Goal: Task Accomplishment & Management: Complete application form

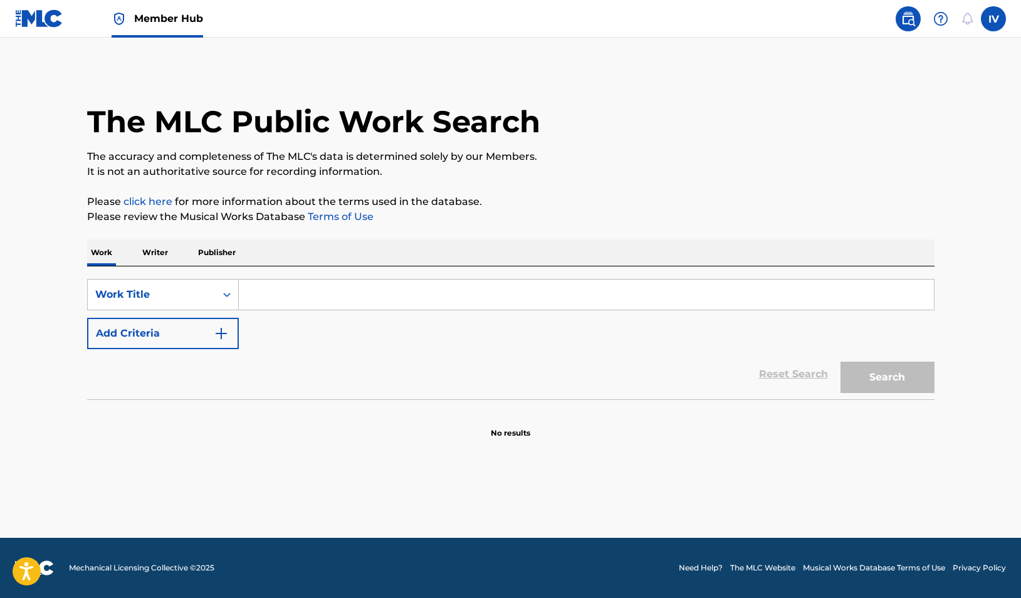
click at [350, 302] on input "Search Form" at bounding box center [586, 295] width 695 height 30
paste input "AMOR INIGUALABLE"
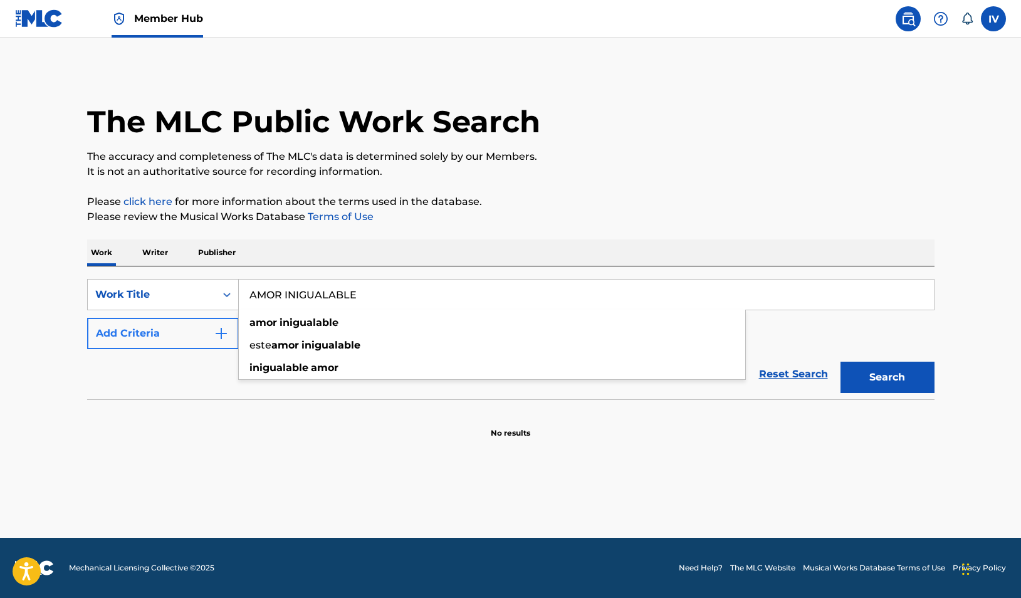
type input "AMOR INIGUALABLE"
click at [192, 342] on button "Add Criteria" at bounding box center [163, 333] width 152 height 31
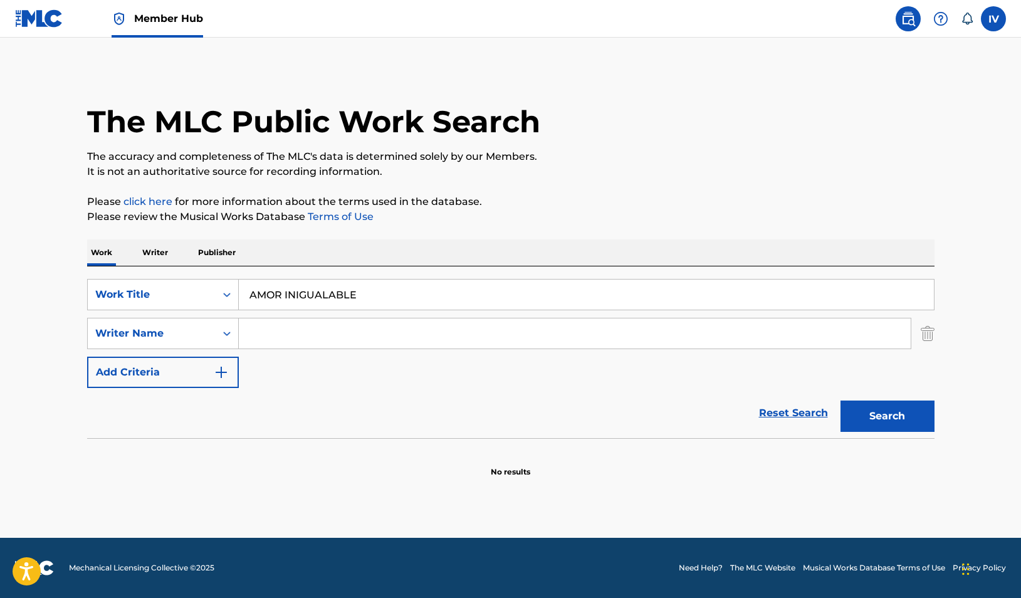
click at [301, 326] on input "Search Form" at bounding box center [575, 333] width 672 height 30
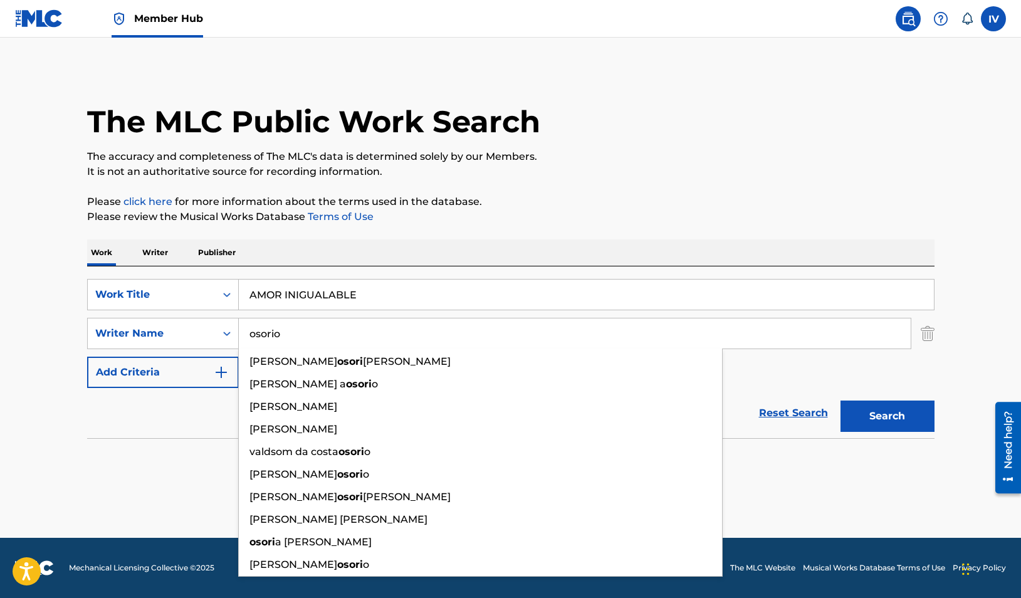
click at [841, 401] on button "Search" at bounding box center [888, 416] width 94 height 31
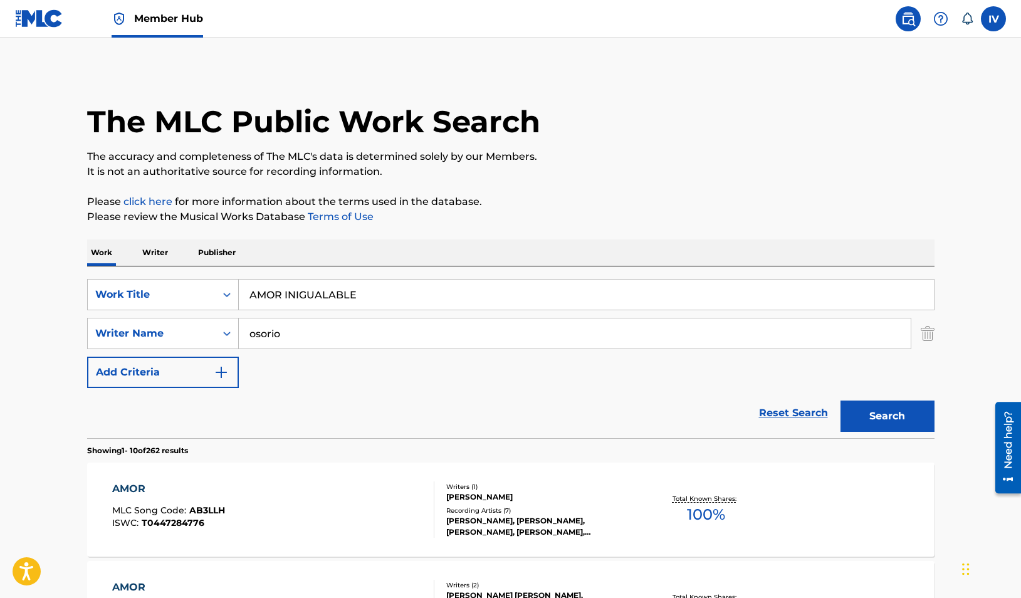
click at [292, 342] on input "osorio" at bounding box center [575, 333] width 672 height 30
click at [841, 401] on button "Search" at bounding box center [888, 416] width 94 height 31
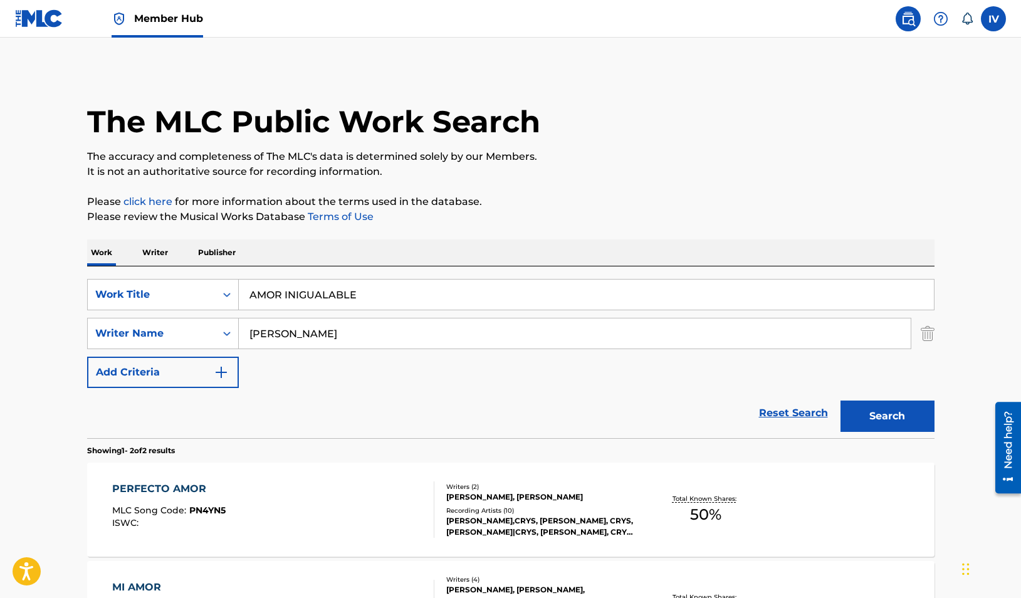
drag, startPoint x: 283, startPoint y: 333, endPoint x: 345, endPoint y: 333, distance: 61.4
click at [345, 333] on input "crystal osorio" at bounding box center [575, 333] width 672 height 30
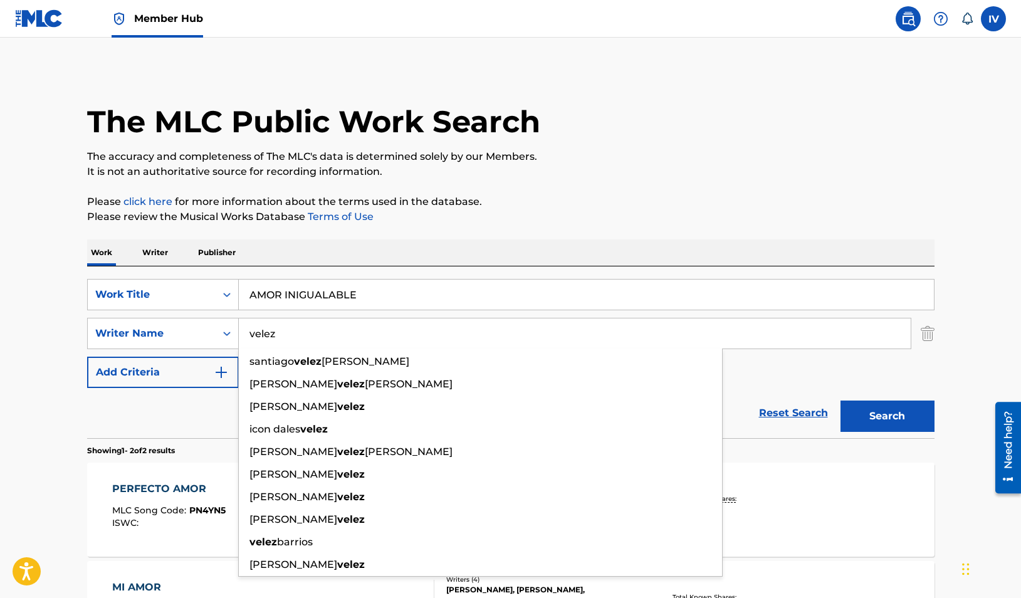
click at [167, 493] on div "PERFECTO AMOR" at bounding box center [168, 488] width 113 height 15
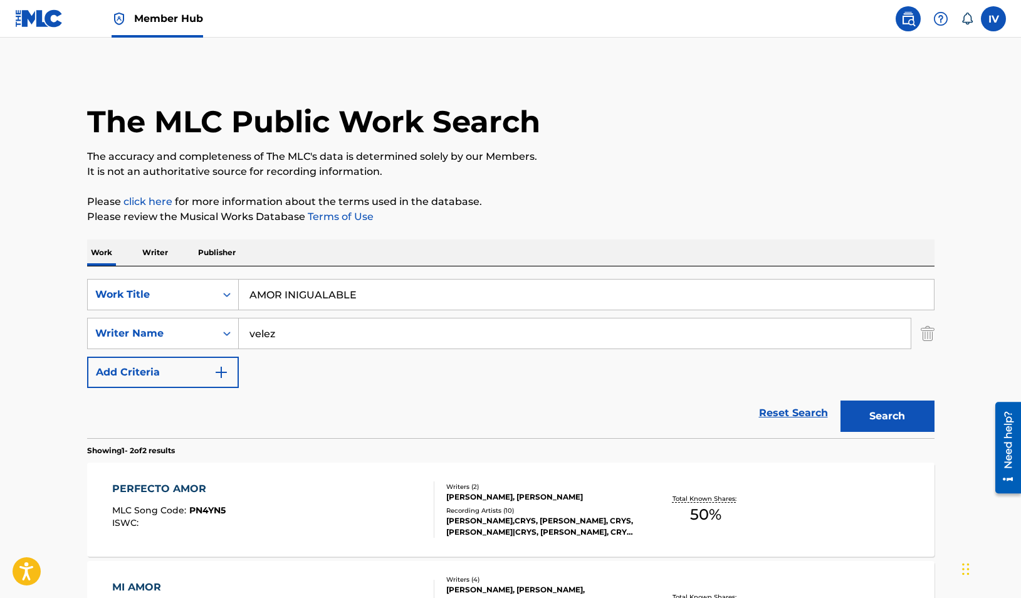
scroll to position [150, 0]
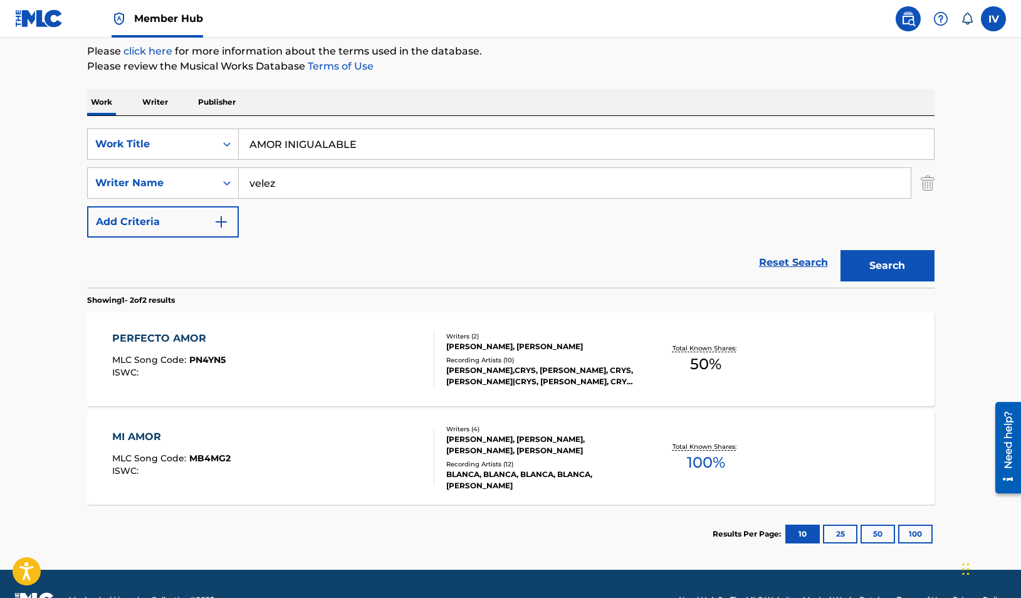
click at [298, 180] on input "velez" at bounding box center [575, 183] width 672 height 30
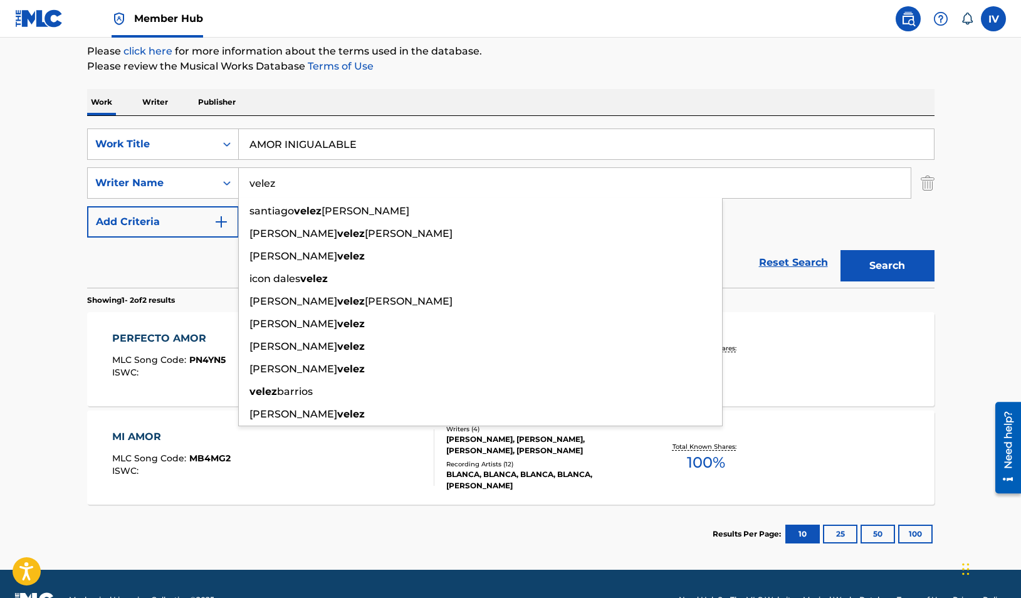
type input "velez"
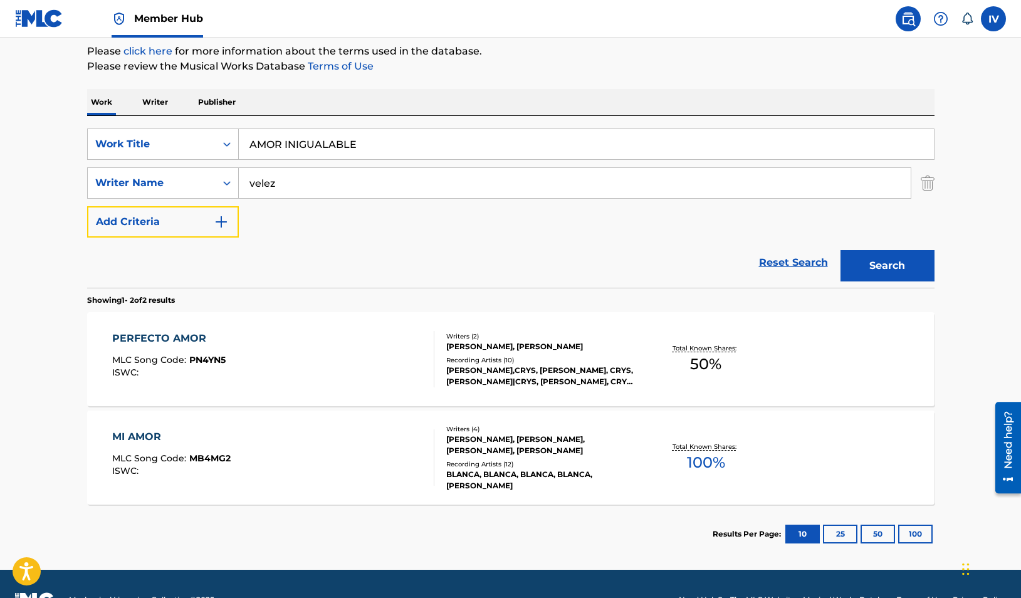
click at [87, 206] on button "Add Criteria" at bounding box center [163, 221] width 152 height 31
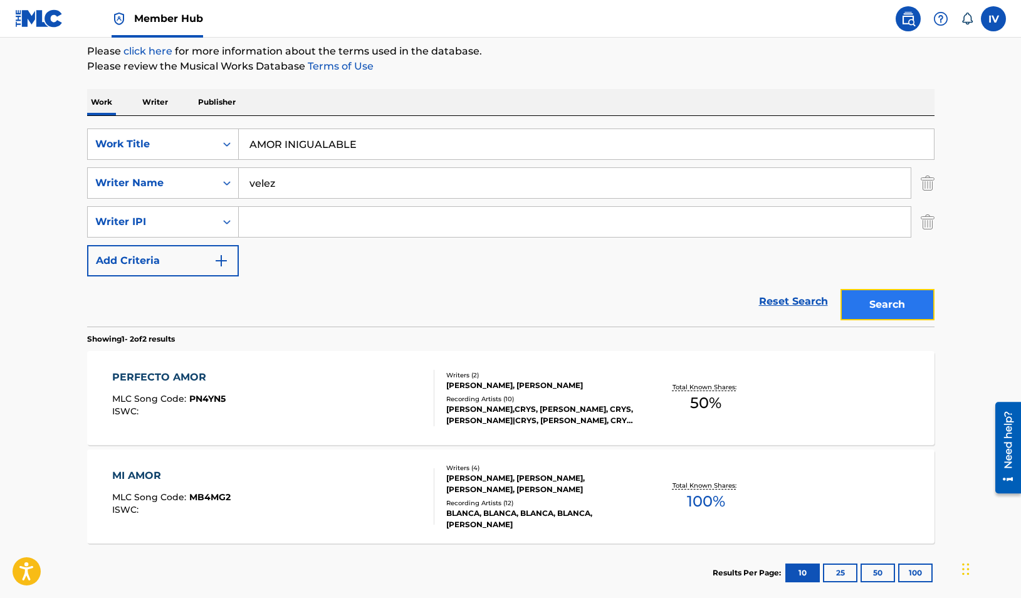
click at [847, 305] on button "Search" at bounding box center [888, 304] width 94 height 31
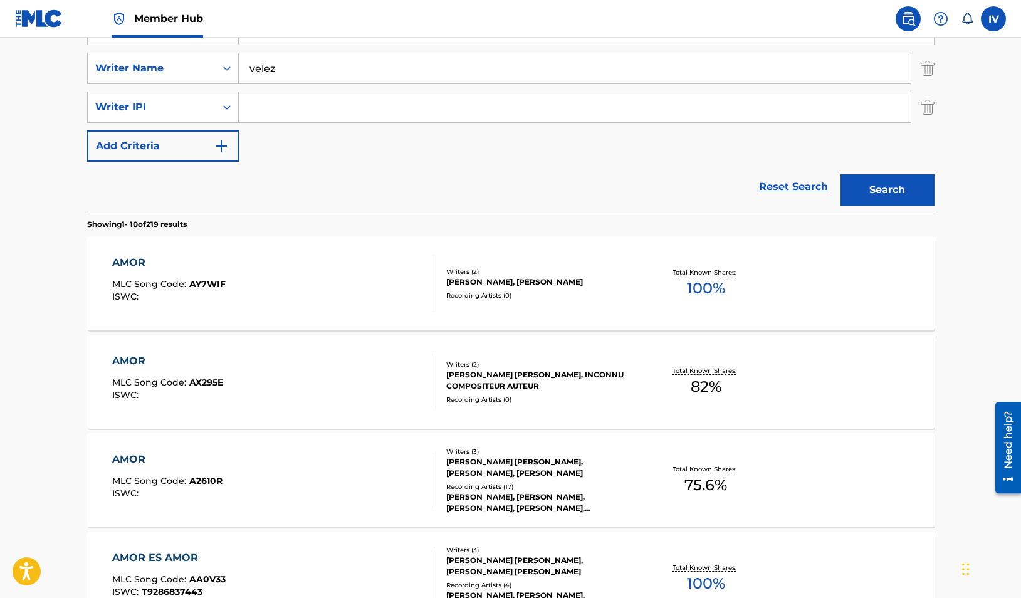
scroll to position [268, 0]
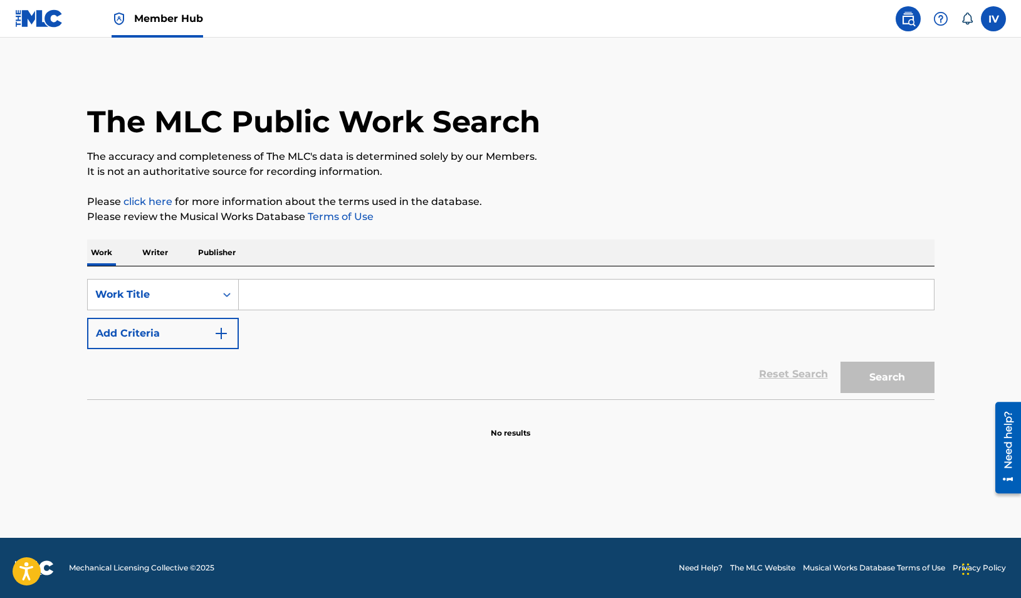
click at [55, 36] on link at bounding box center [39, 18] width 48 height 37
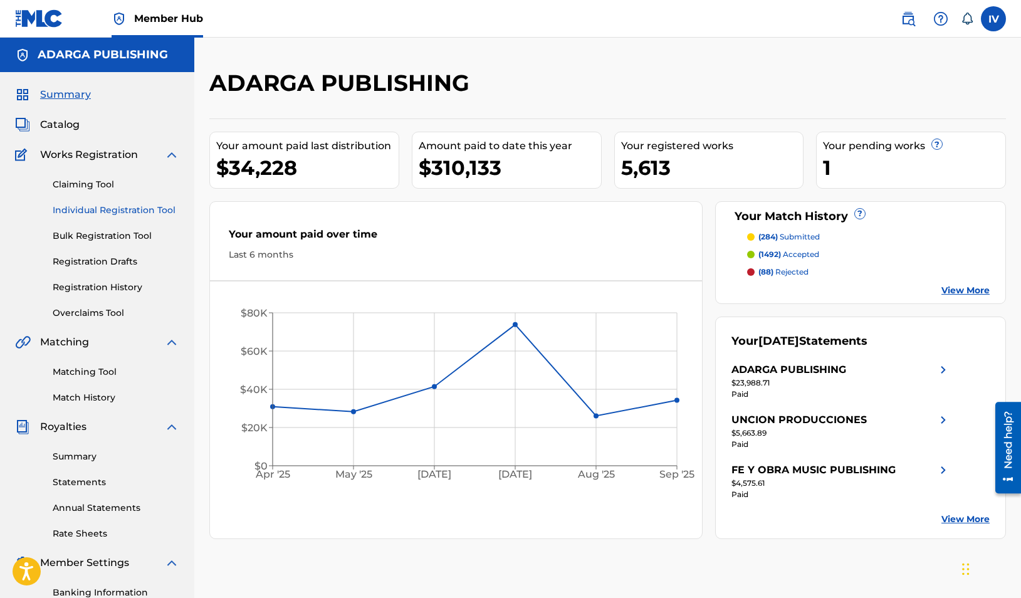
click at [79, 209] on link "Individual Registration Tool" at bounding box center [116, 210] width 127 height 13
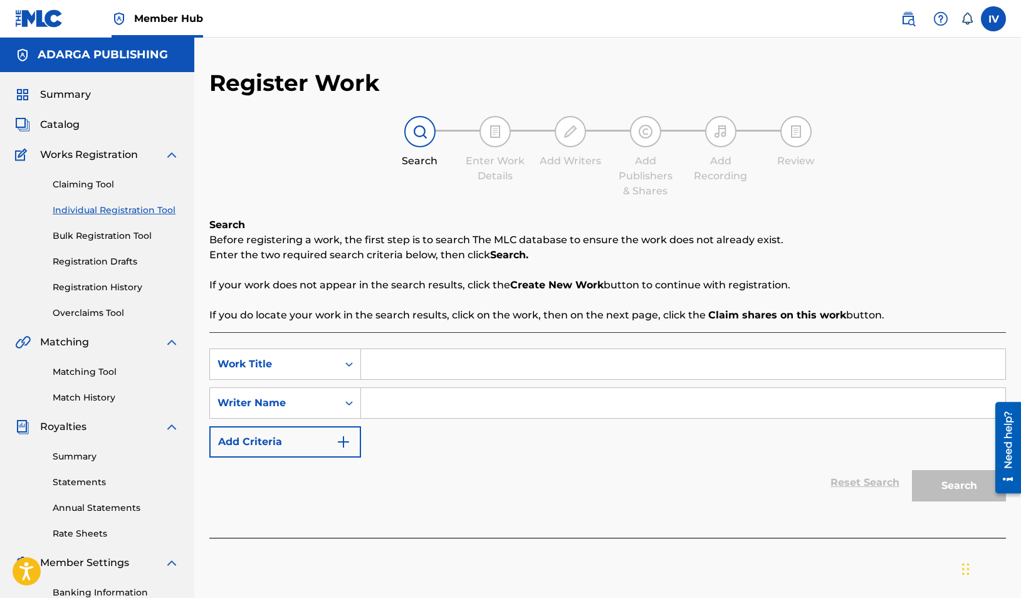
click at [112, 202] on div "Claiming Tool Individual Registration Tool Bulk Registration Tool Registration …" at bounding box center [97, 240] width 164 height 157
click at [105, 211] on link "Individual Registration Tool" at bounding box center [116, 210] width 127 height 13
click at [428, 360] on input "Search Form" at bounding box center [683, 364] width 644 height 30
click at [503, 365] on input "Search Form" at bounding box center [683, 364] width 644 height 30
paste input "AMOR INIGUALABLE"
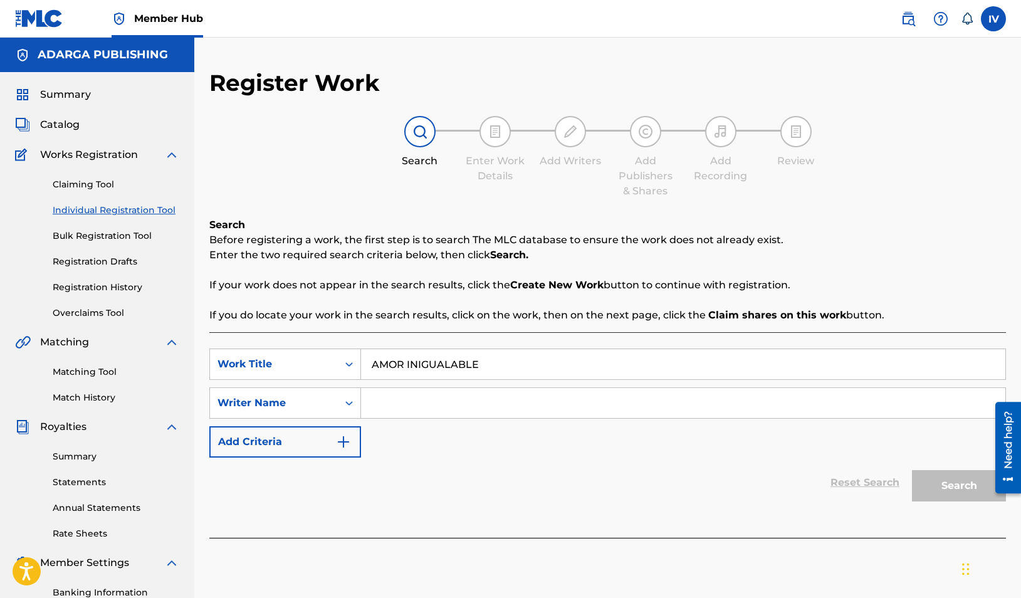
scroll to position [2, 0]
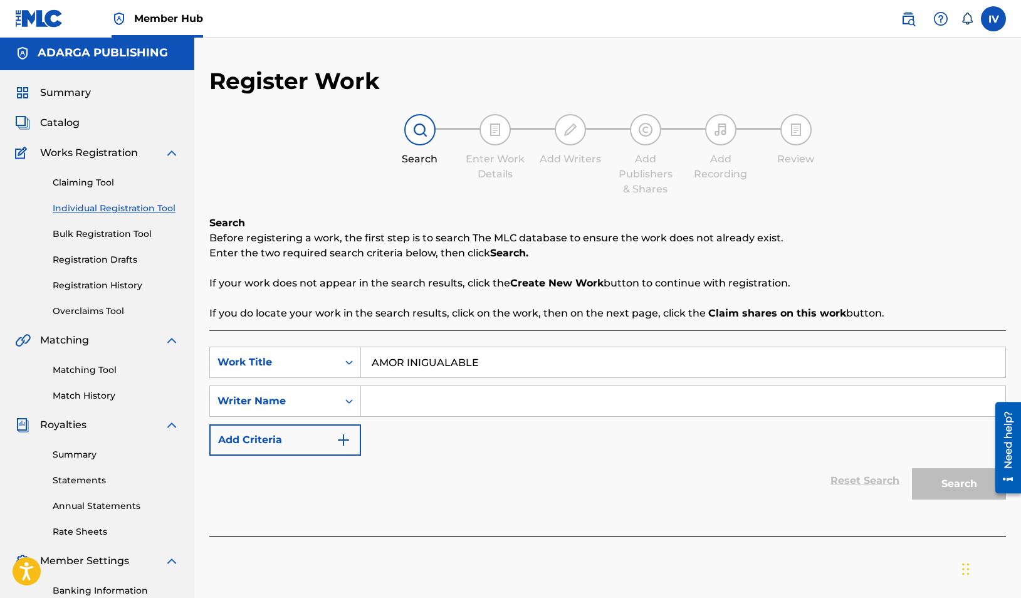
type input "AMOR INIGUALABLE"
click at [470, 410] on input "Search Form" at bounding box center [683, 401] width 644 height 30
type input "osorio"
click at [912, 468] on button "Search" at bounding box center [959, 483] width 94 height 31
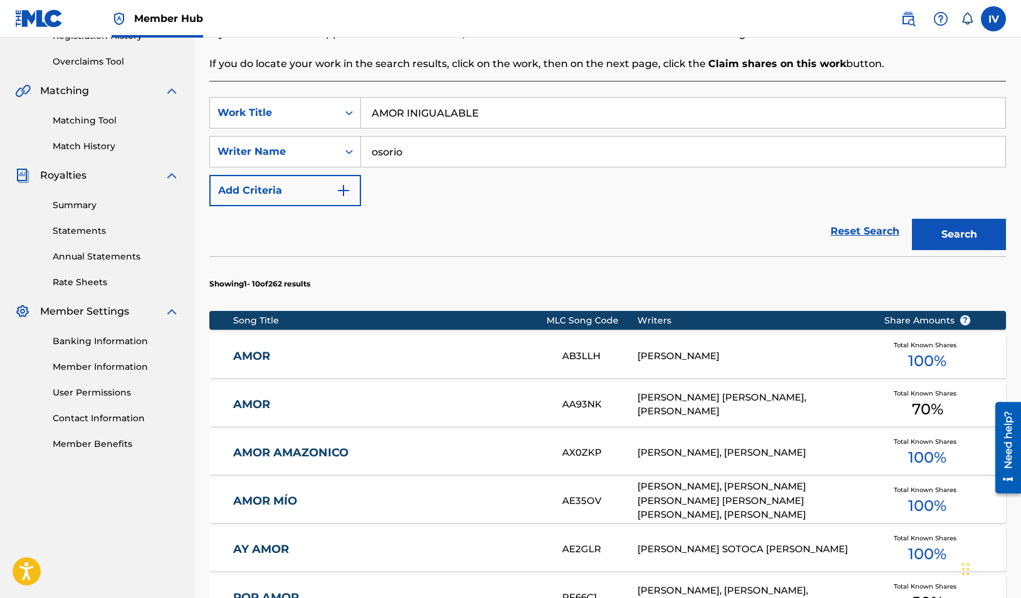
scroll to position [685, 0]
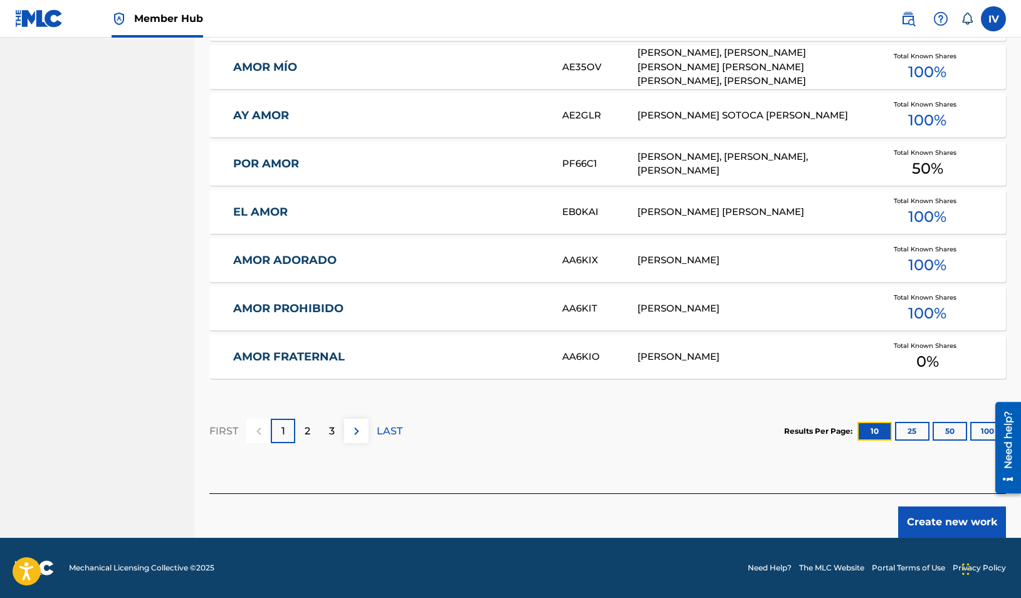
drag, startPoint x: 863, startPoint y: 434, endPoint x: 854, endPoint y: 329, distance: 105.1
click at [854, 329] on div "Showing 1 - 10 of 262 results Song Title MLC Song Code Writers Share Amounts ? …" at bounding box center [607, 143] width 797 height 641
click at [923, 530] on button "Create new work" at bounding box center [952, 522] width 108 height 31
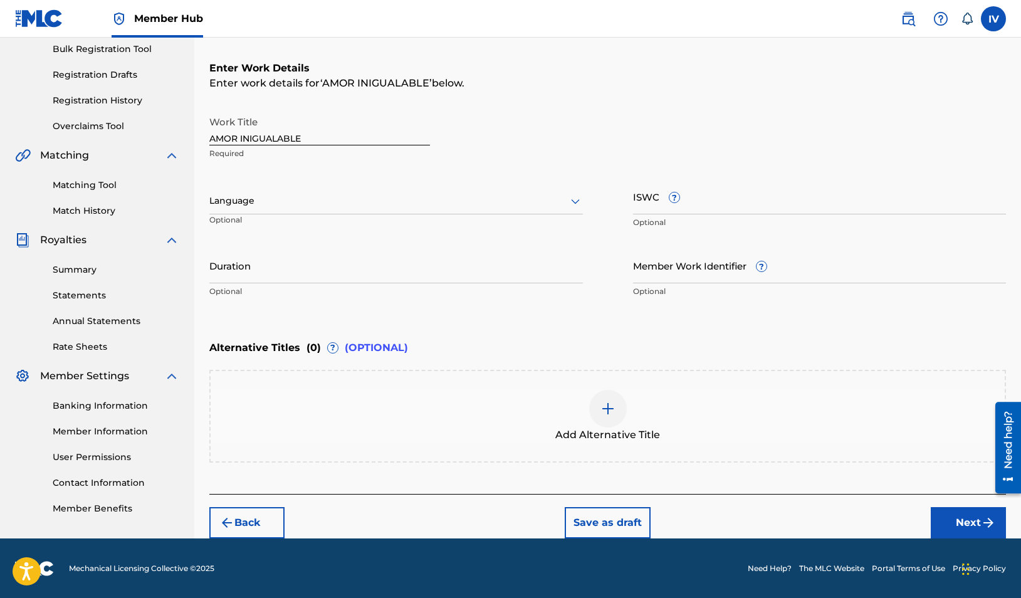
click at [288, 202] on div at bounding box center [396, 201] width 374 height 16
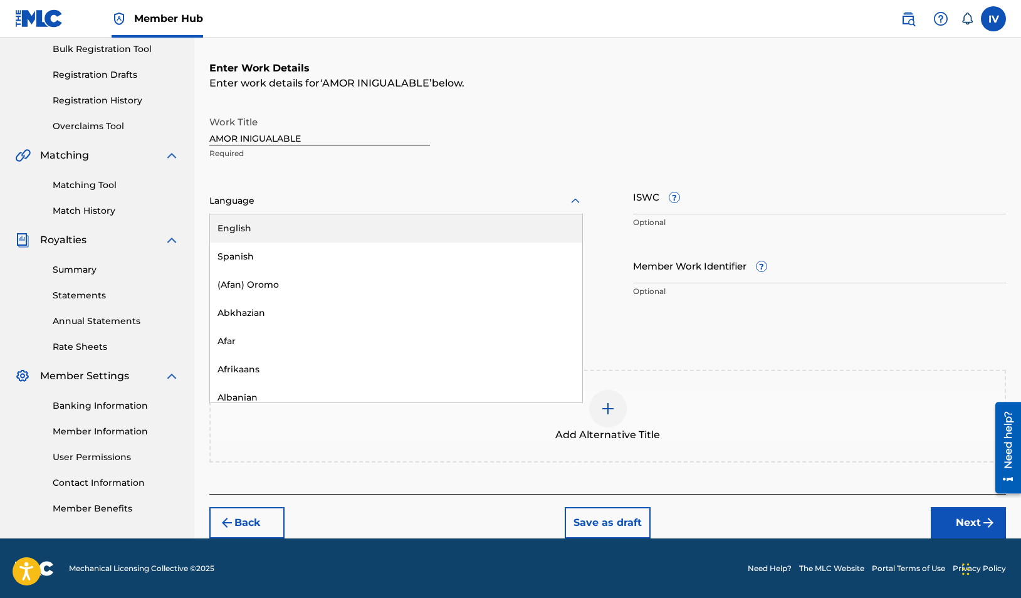
click at [263, 255] on div "Spanish" at bounding box center [396, 257] width 372 height 28
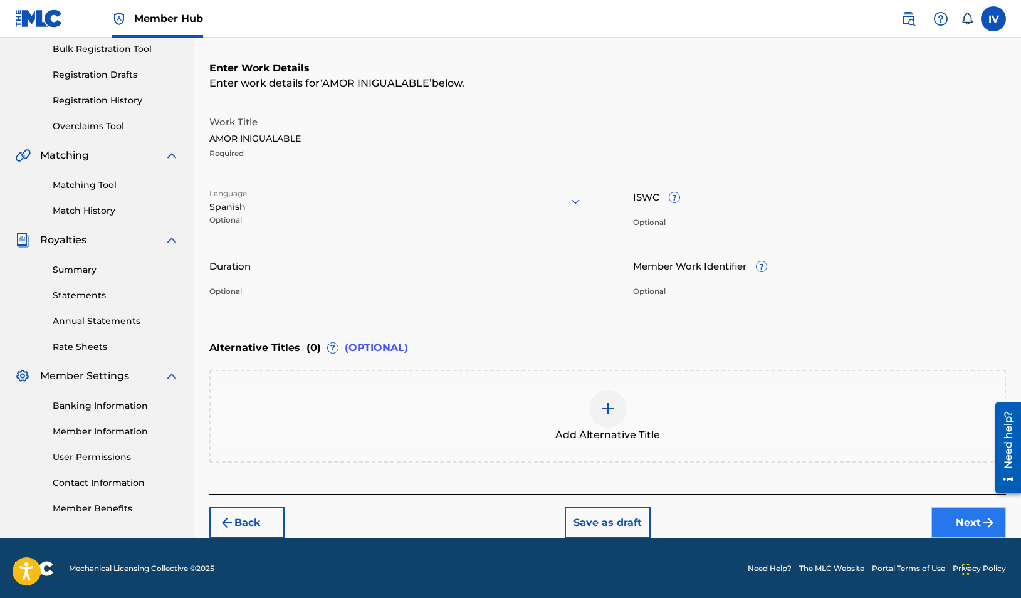
click at [975, 527] on button "Next" at bounding box center [968, 522] width 75 height 31
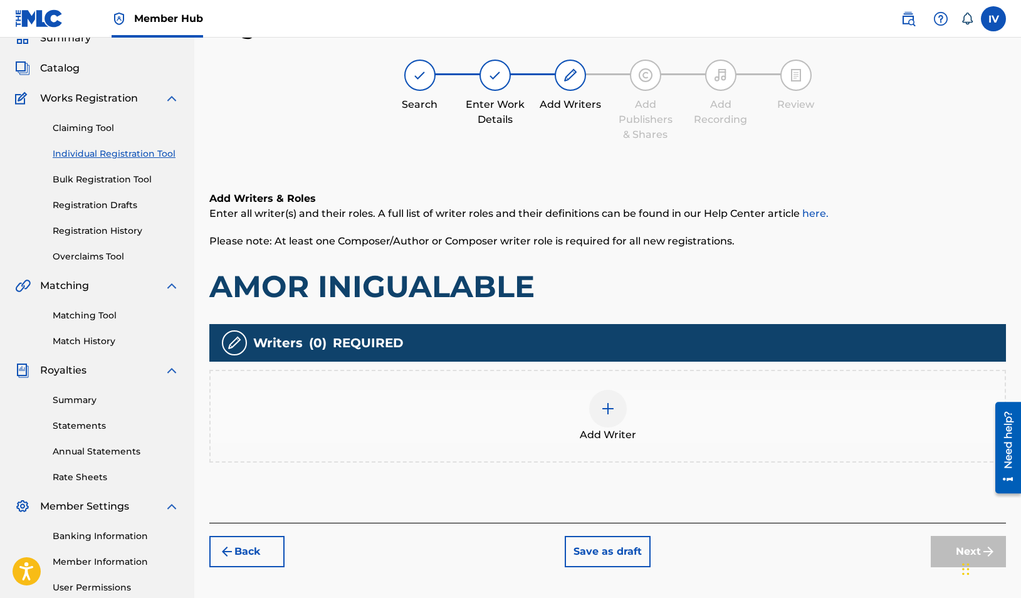
scroll to position [56, 0]
click at [689, 439] on div "Add Writer" at bounding box center [608, 416] width 794 height 53
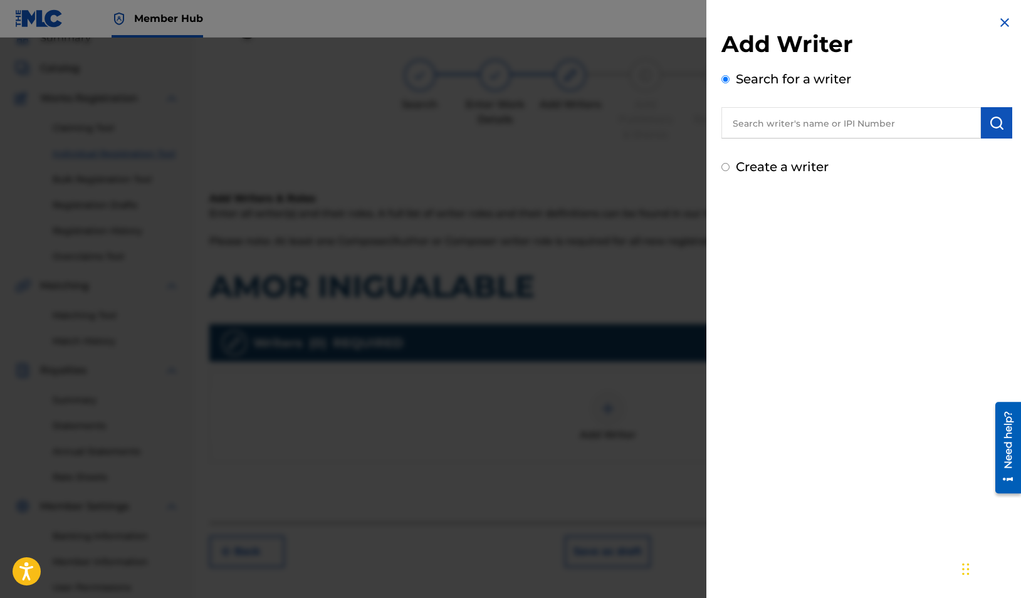
click at [793, 128] on input "text" at bounding box center [852, 122] width 260 height 31
paste input "1139108081"
type input "01139108081"
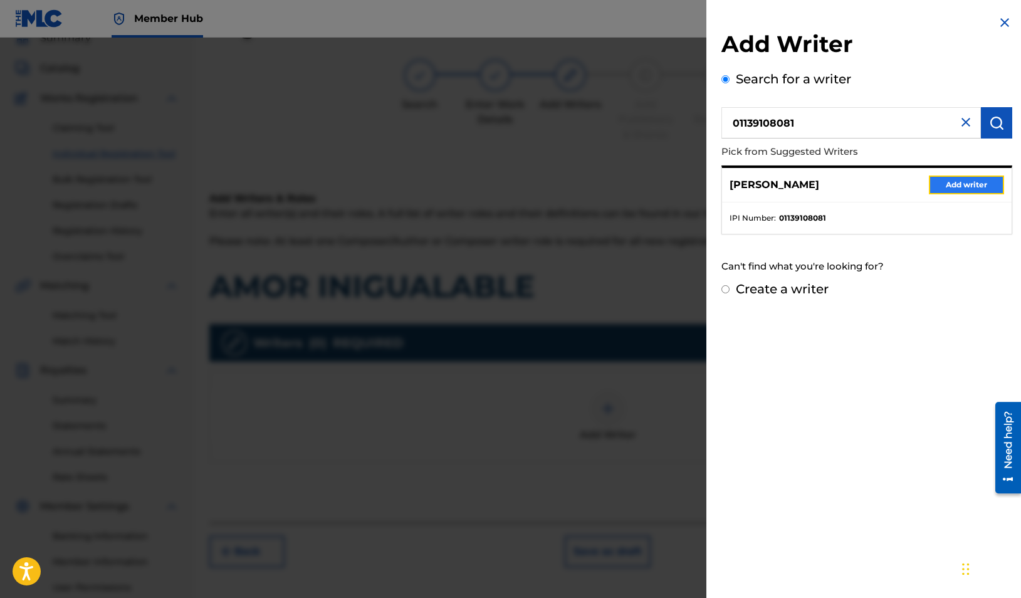
click at [968, 177] on button "Add writer" at bounding box center [966, 185] width 75 height 19
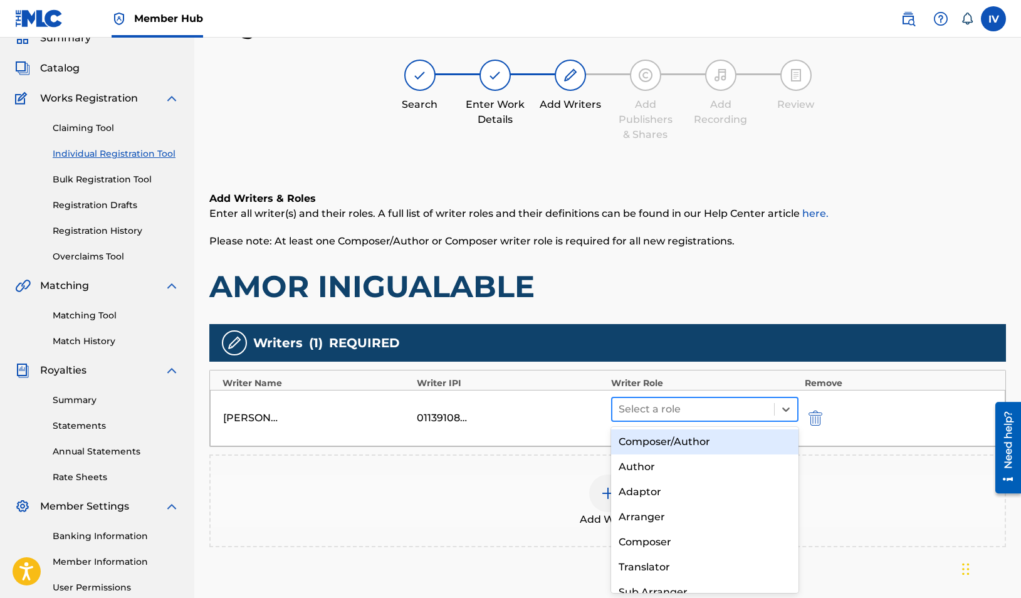
click at [732, 409] on div at bounding box center [693, 410] width 149 height 18
click at [700, 438] on div "Composer/Author" at bounding box center [704, 441] width 187 height 25
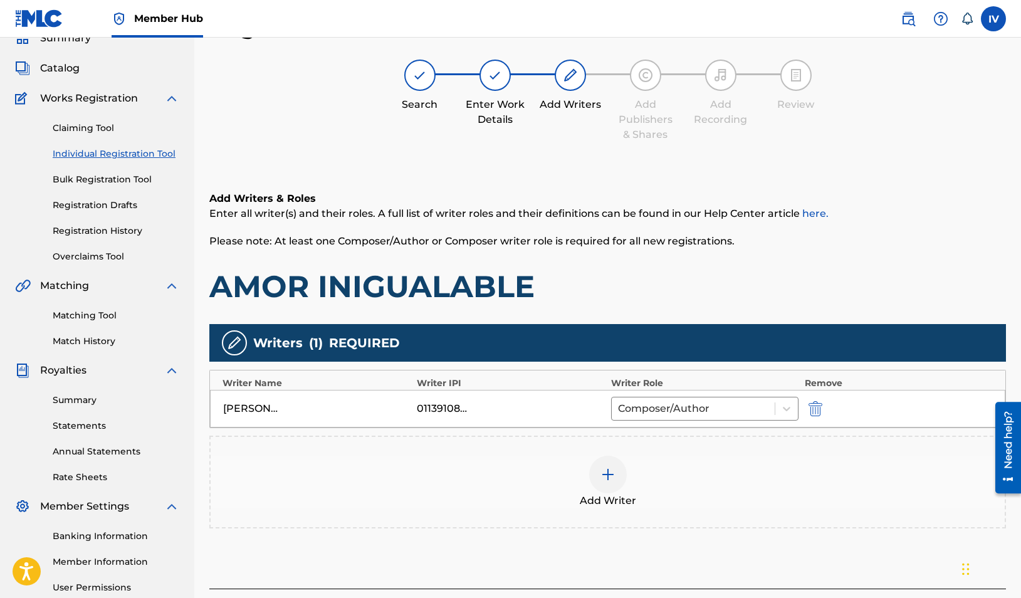
click at [665, 468] on div "Add Writer" at bounding box center [608, 482] width 794 height 53
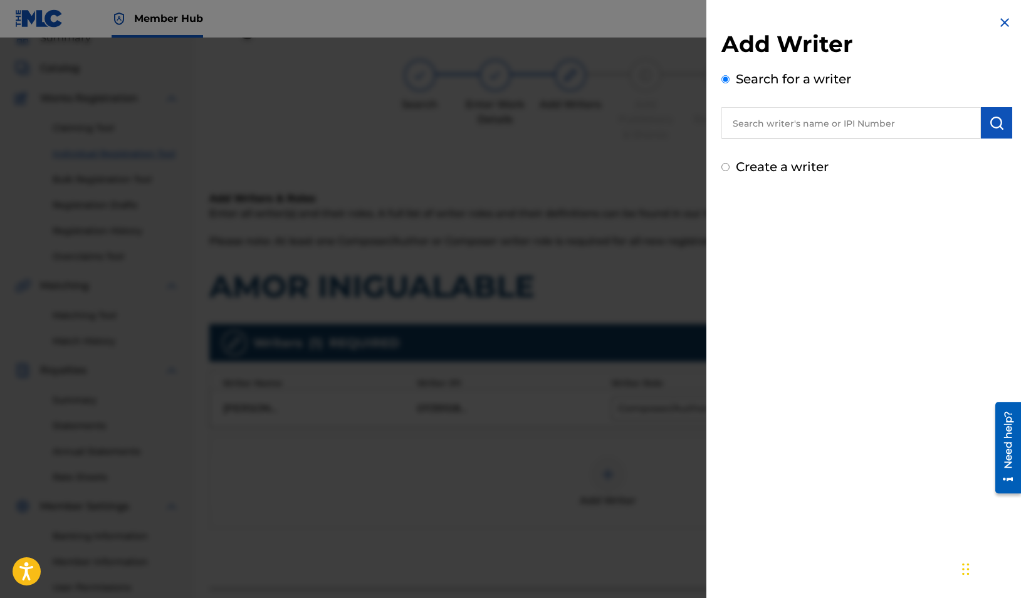
click at [836, 134] on input "text" at bounding box center [852, 122] width 260 height 31
paste input "736203266"
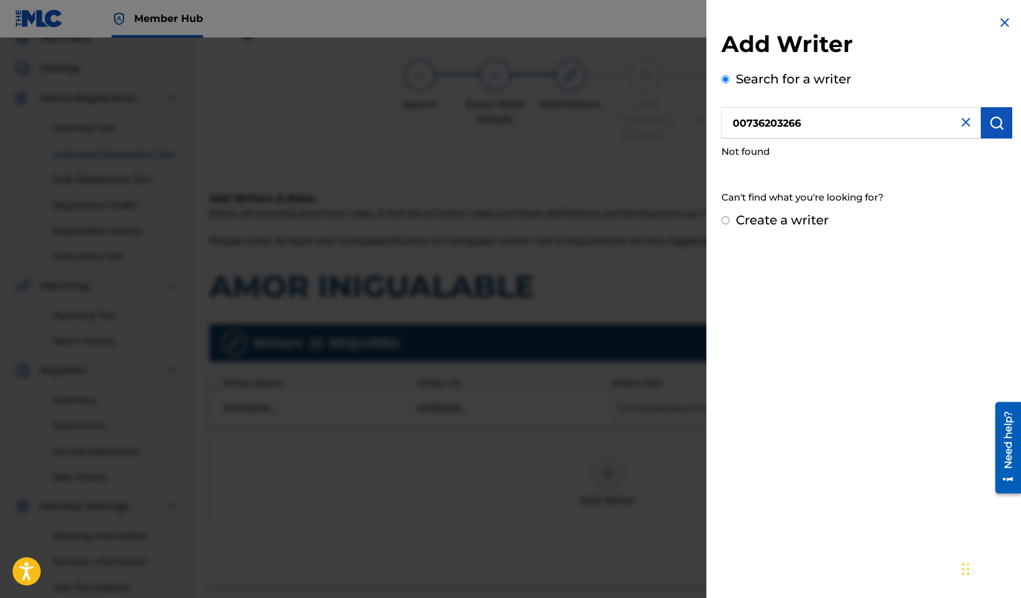
type input "00736203266"
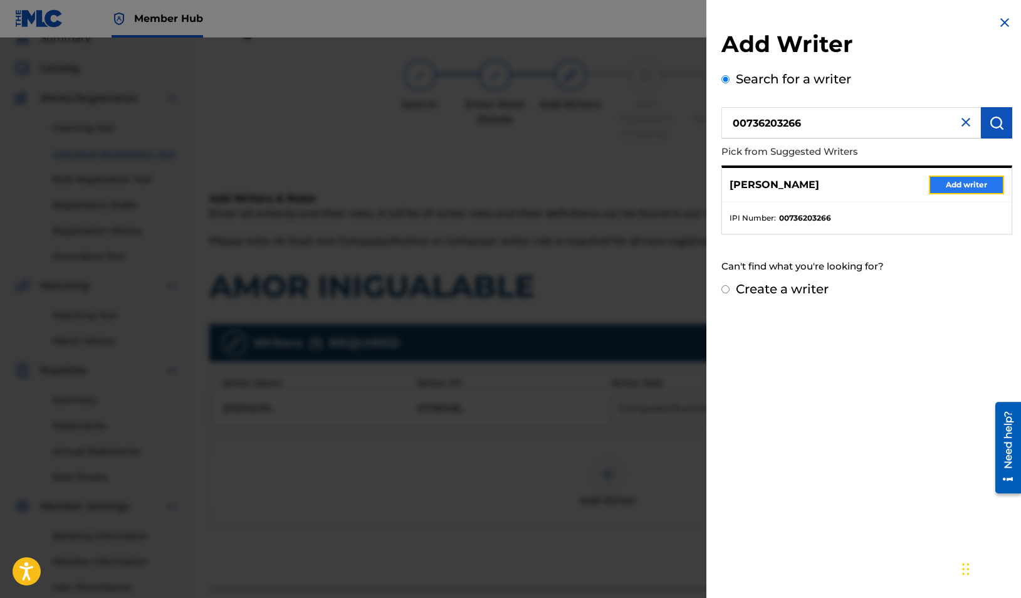
click at [975, 182] on button "Add writer" at bounding box center [966, 185] width 75 height 19
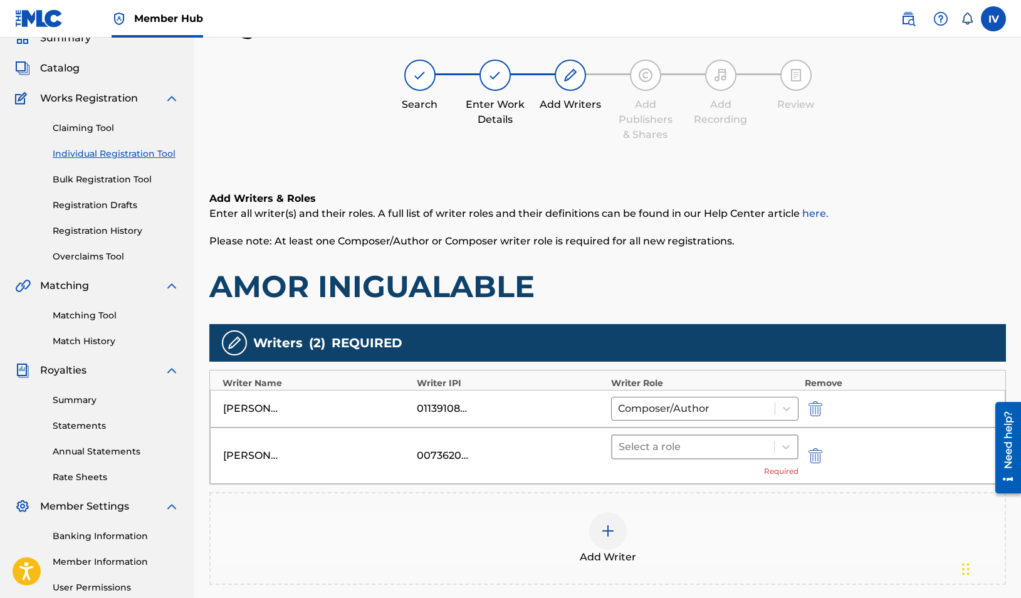
click at [732, 444] on div at bounding box center [693, 447] width 149 height 18
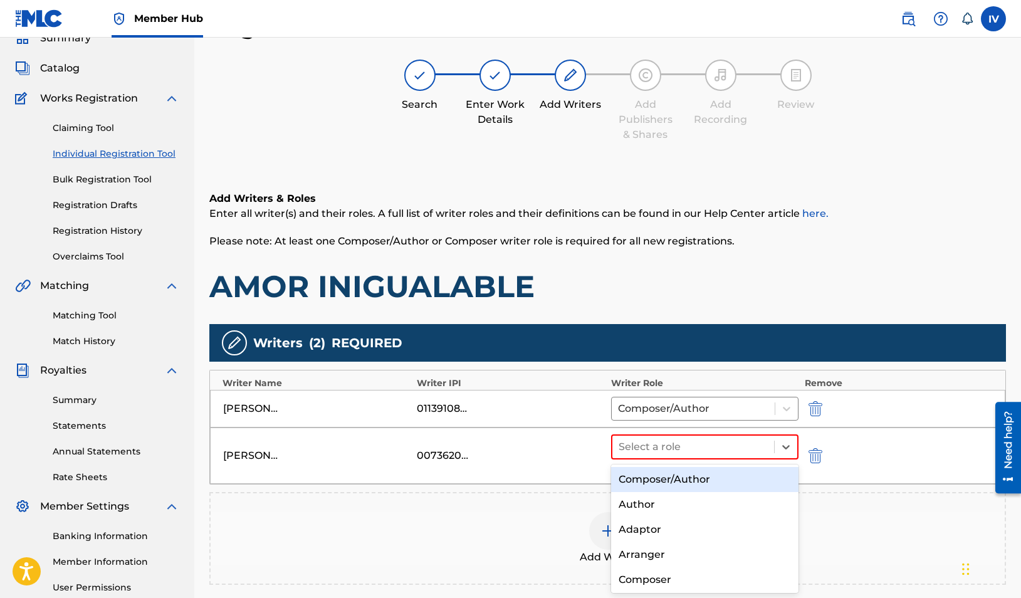
click at [696, 479] on div "Composer/Author" at bounding box center [704, 479] width 187 height 25
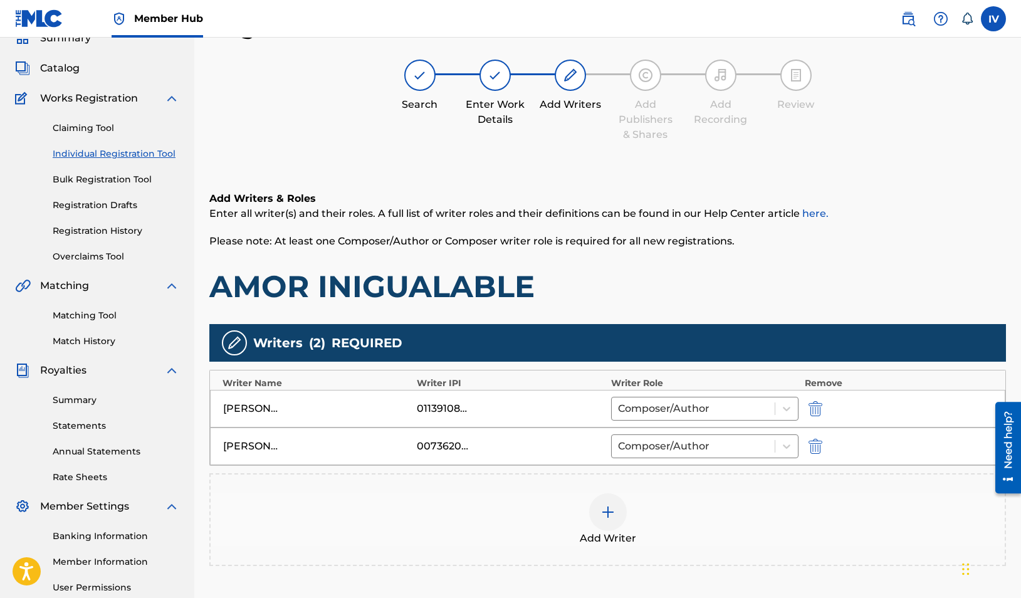
click at [603, 498] on div at bounding box center [608, 512] width 38 height 38
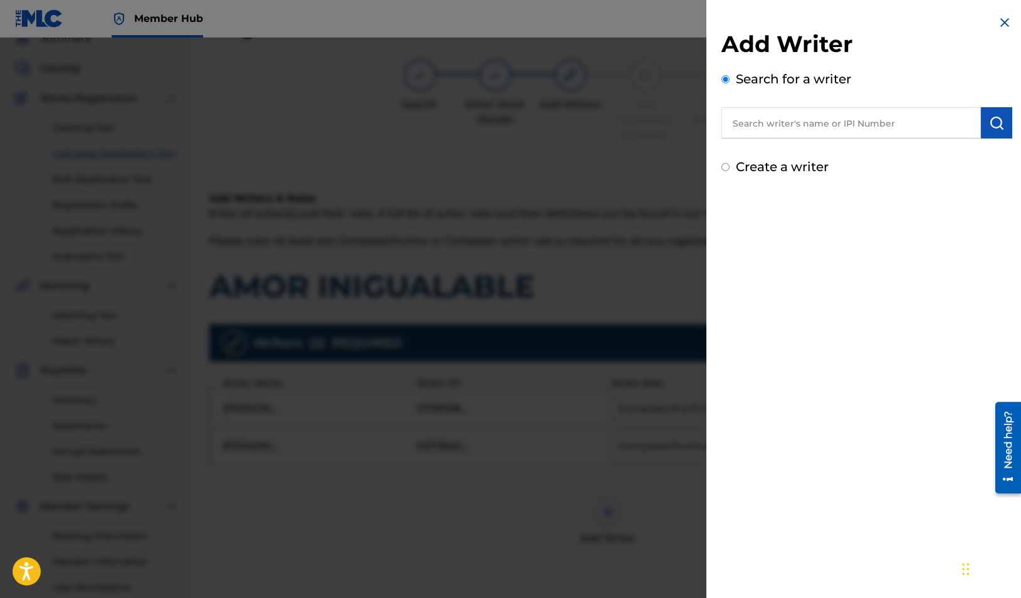
drag, startPoint x: 802, startPoint y: 101, endPoint x: 799, endPoint y: 113, distance: 12.8
click at [802, 105] on div "Search for a writer" at bounding box center [867, 104] width 291 height 69
click at [795, 124] on input "text" at bounding box center [852, 122] width 260 height 31
paste input "391327359"
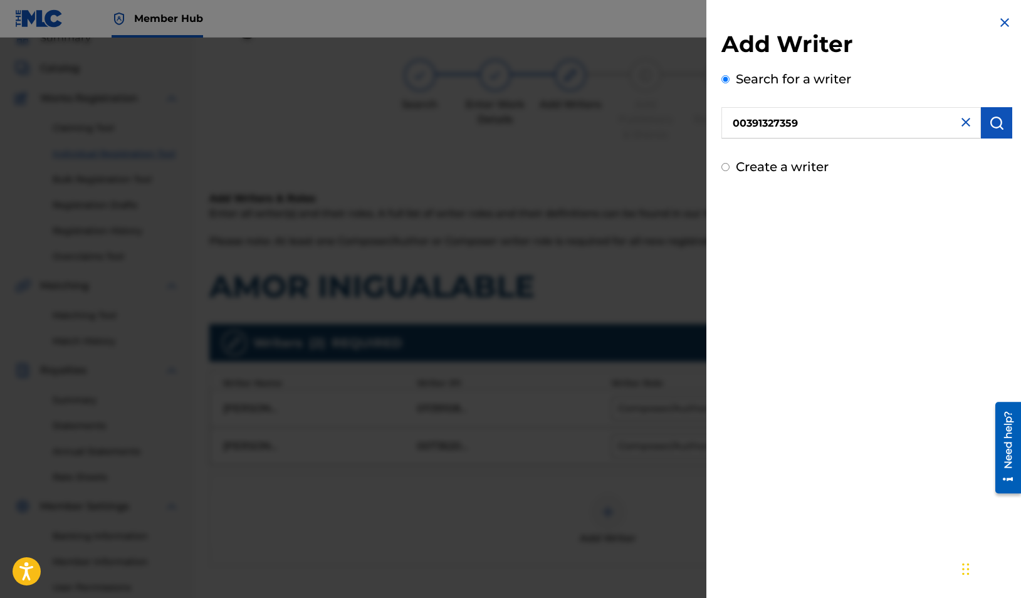
type input "00391327359"
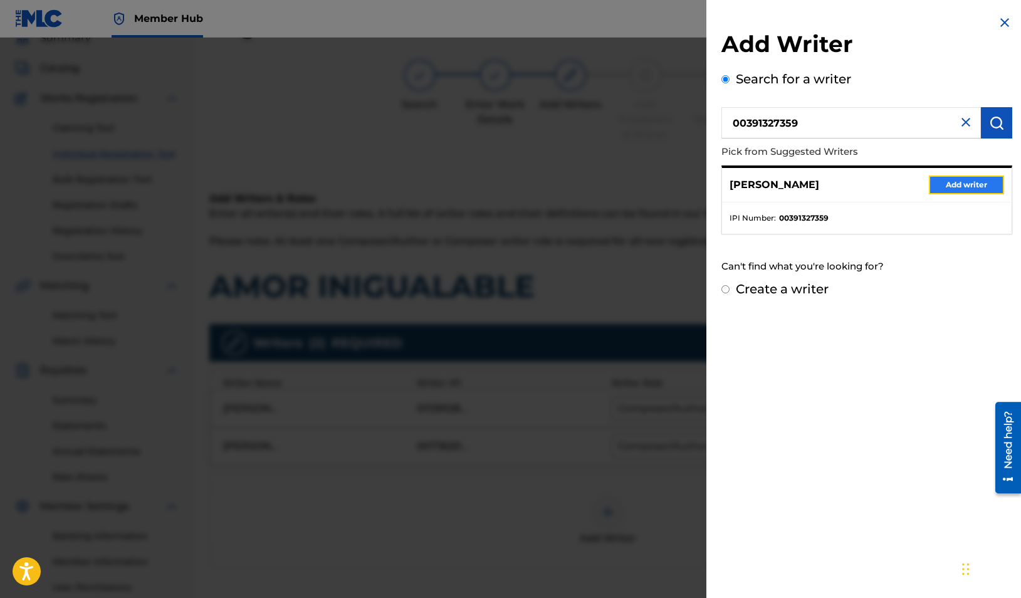
click at [959, 179] on button "Add writer" at bounding box center [966, 185] width 75 height 19
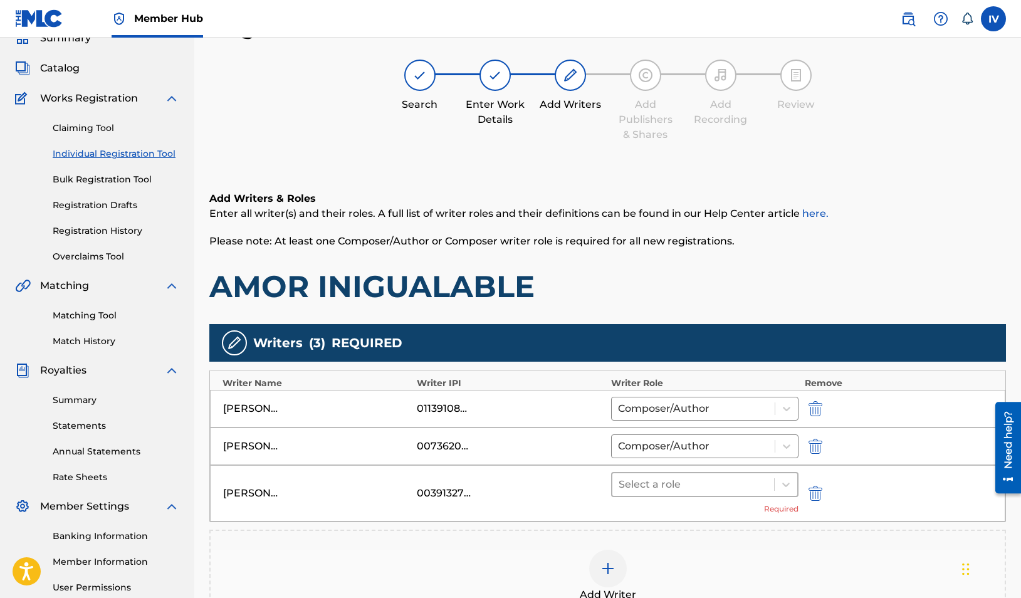
click at [675, 496] on div "Select a role" at bounding box center [704, 484] width 187 height 25
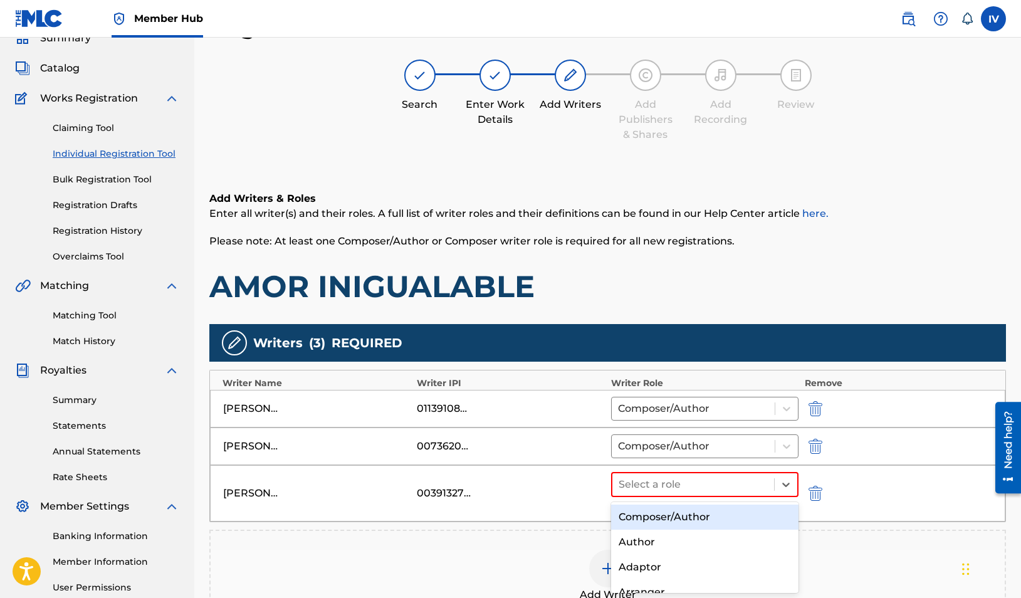
click at [668, 517] on div "Composer/Author" at bounding box center [704, 517] width 187 height 25
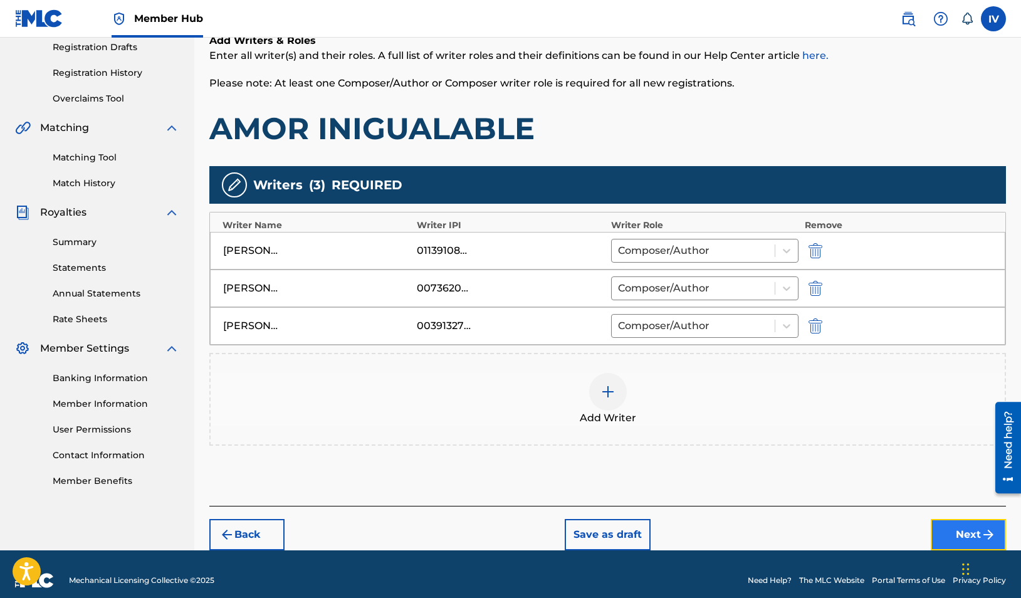
click at [942, 530] on button "Next" at bounding box center [968, 534] width 75 height 31
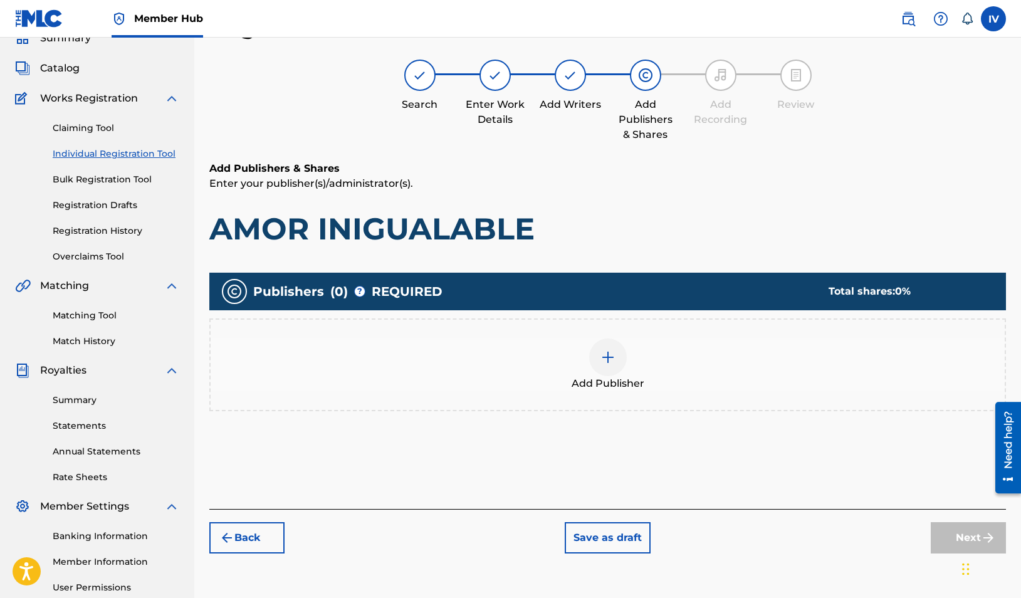
click at [562, 340] on div "Add Publisher" at bounding box center [608, 365] width 794 height 53
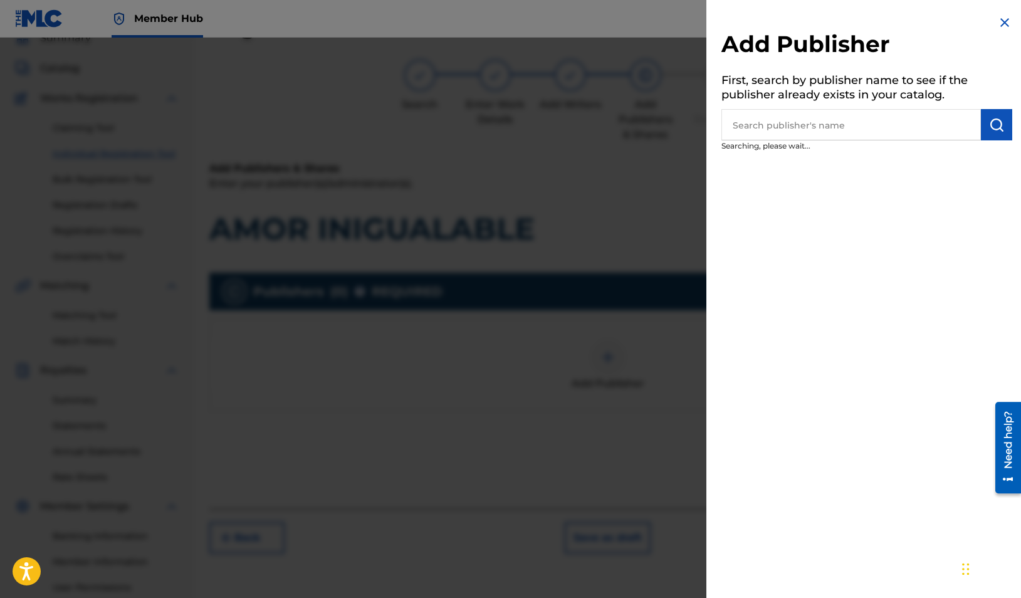
click at [770, 122] on input "text" at bounding box center [852, 124] width 260 height 31
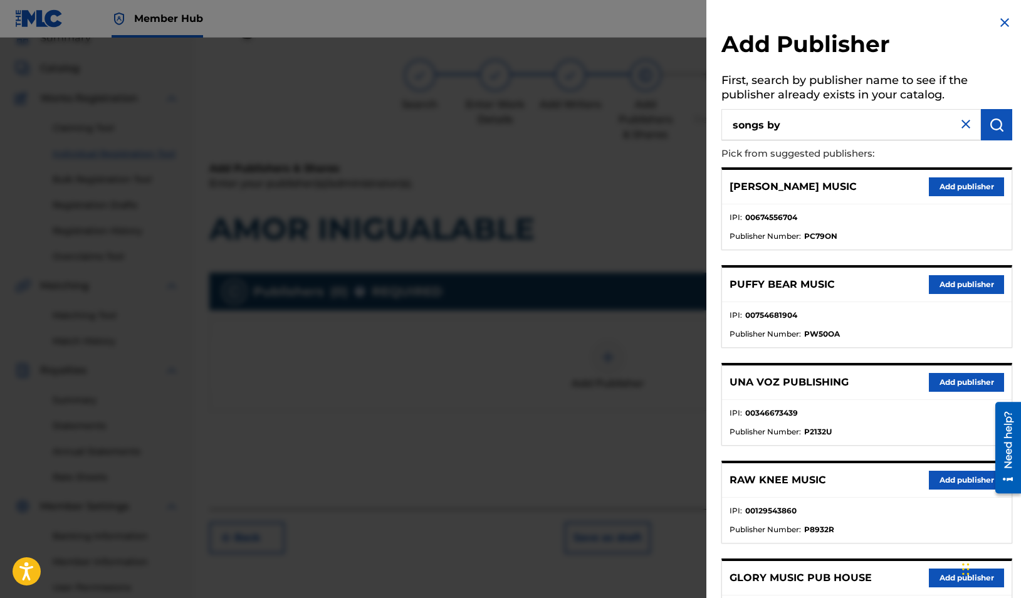
type input "songs by"
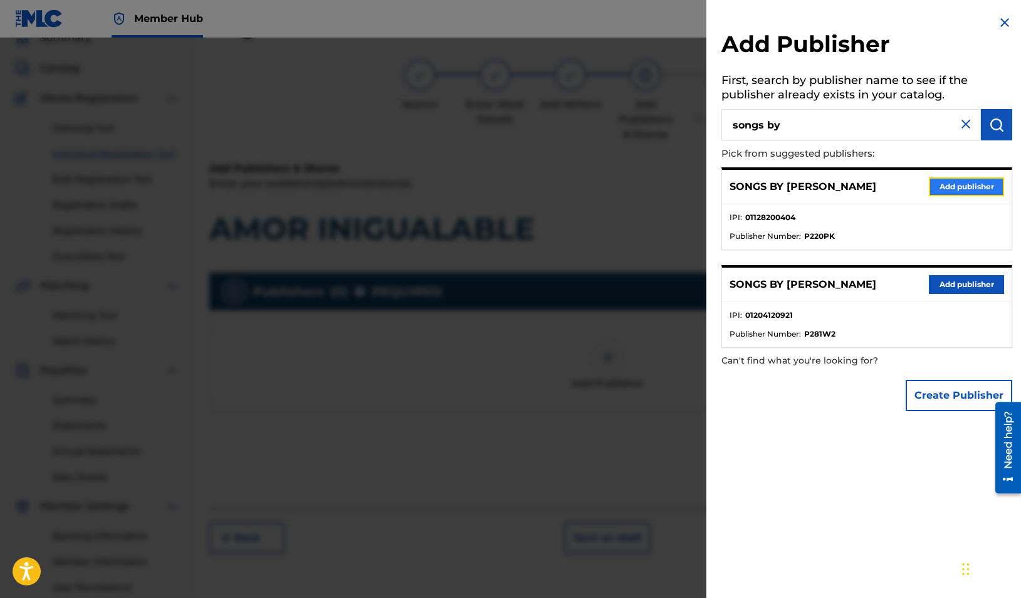
click at [929, 186] on button "Add publisher" at bounding box center [966, 186] width 75 height 19
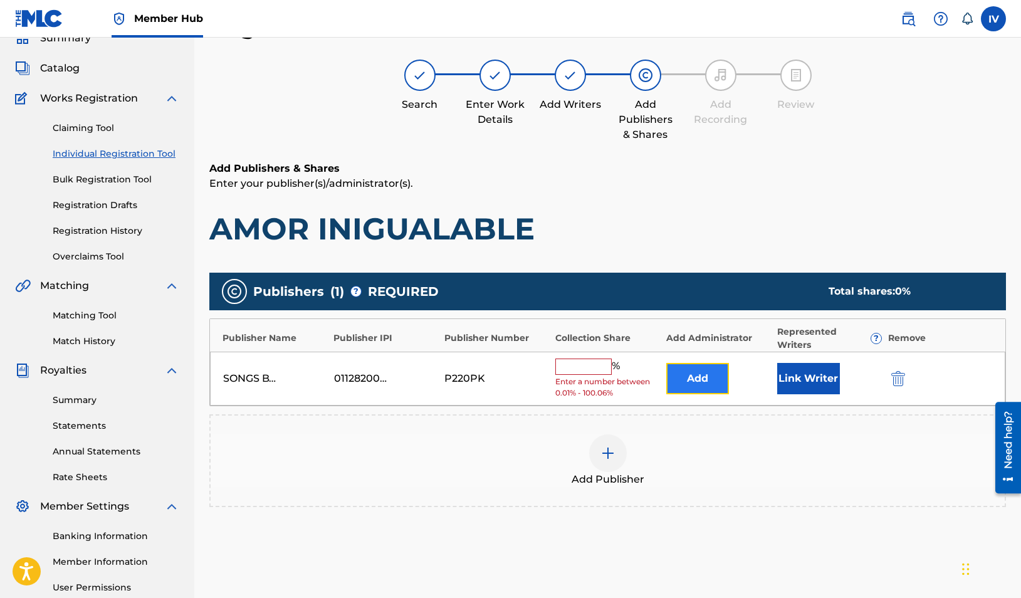
click at [685, 387] on button "Add" at bounding box center [697, 378] width 63 height 31
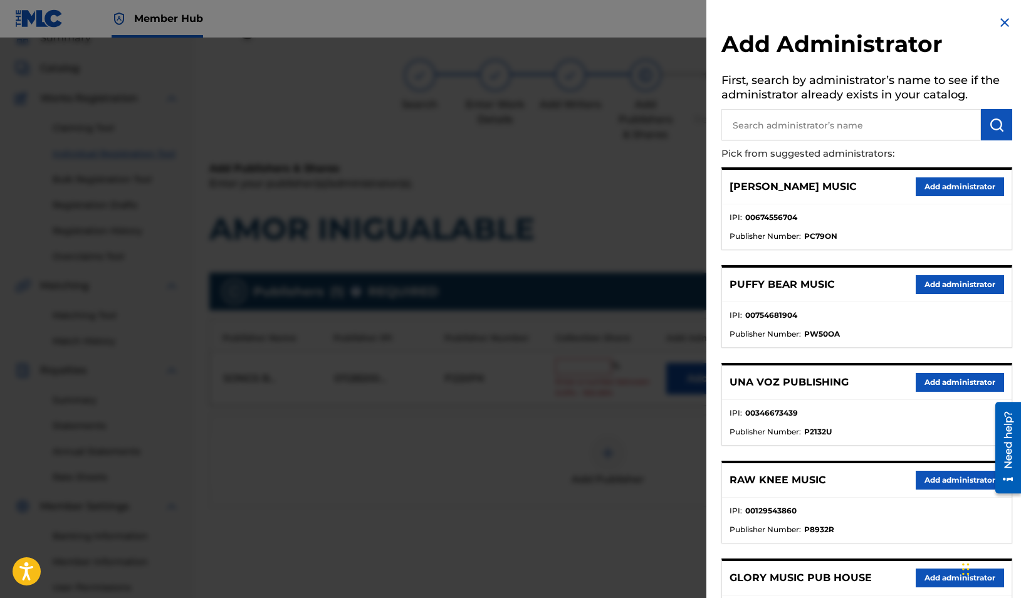
click at [824, 139] on input "text" at bounding box center [852, 124] width 260 height 31
type input "adarga"
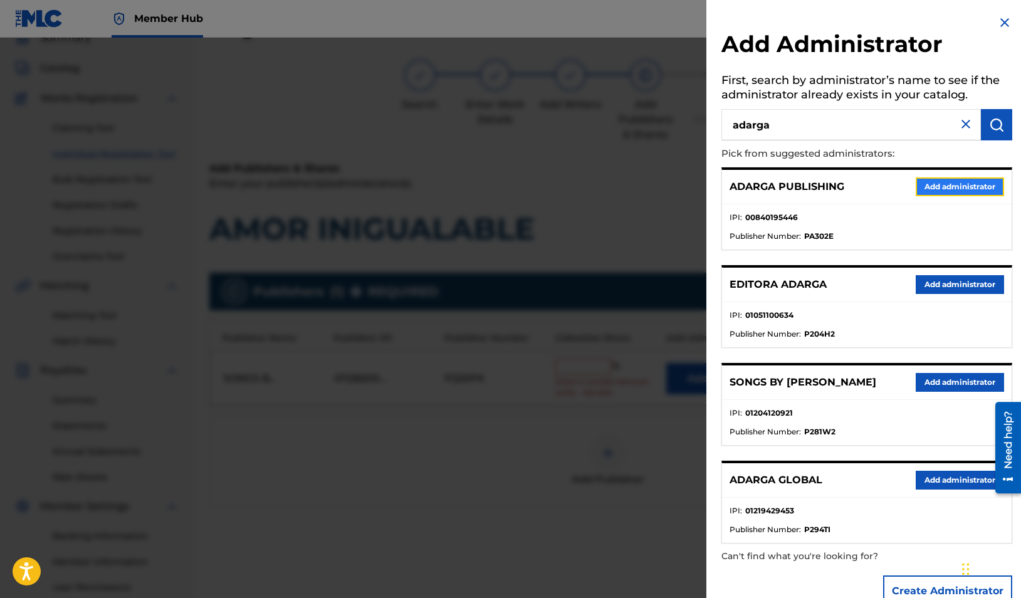
click at [942, 179] on button "Add administrator" at bounding box center [960, 186] width 88 height 19
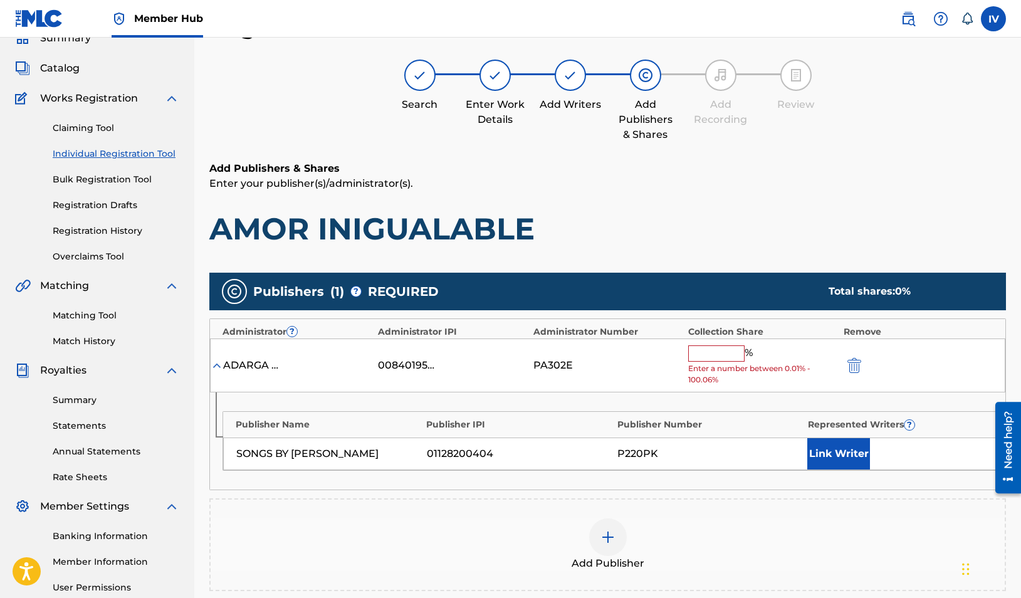
click at [724, 354] on input "text" at bounding box center [716, 353] width 56 height 16
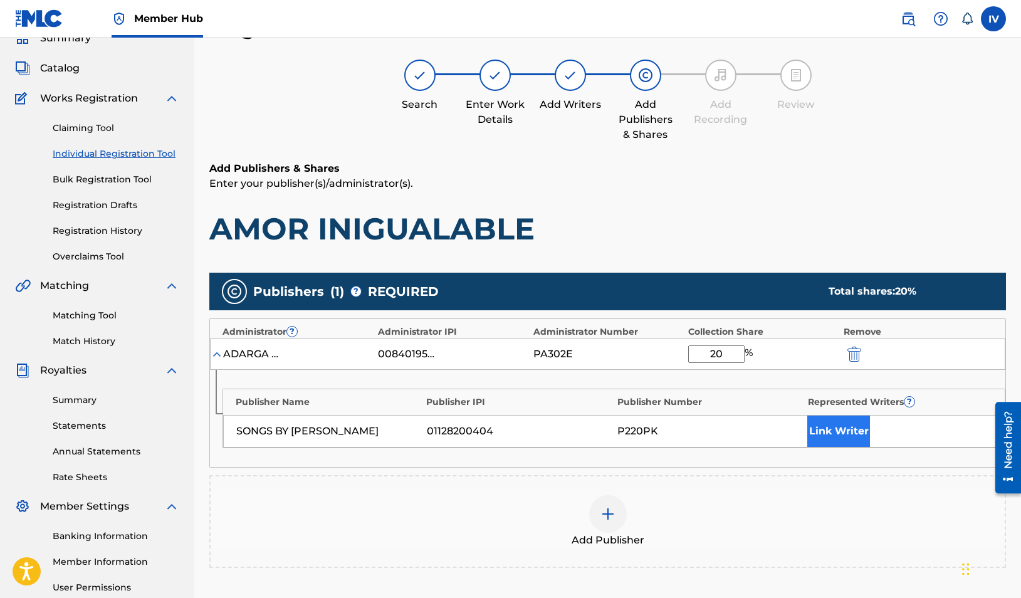
type input "20"
click at [851, 434] on button "Link Writer" at bounding box center [838, 431] width 63 height 31
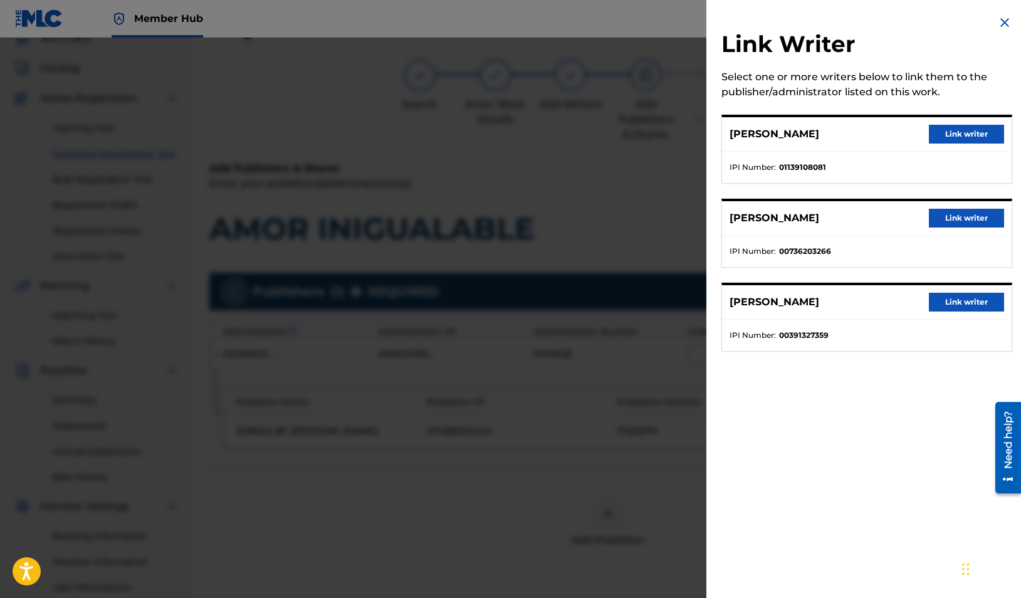
click at [928, 123] on div "[PERSON_NAME] Link writer" at bounding box center [867, 134] width 290 height 34
click at [934, 137] on button "Link writer" at bounding box center [966, 134] width 75 height 19
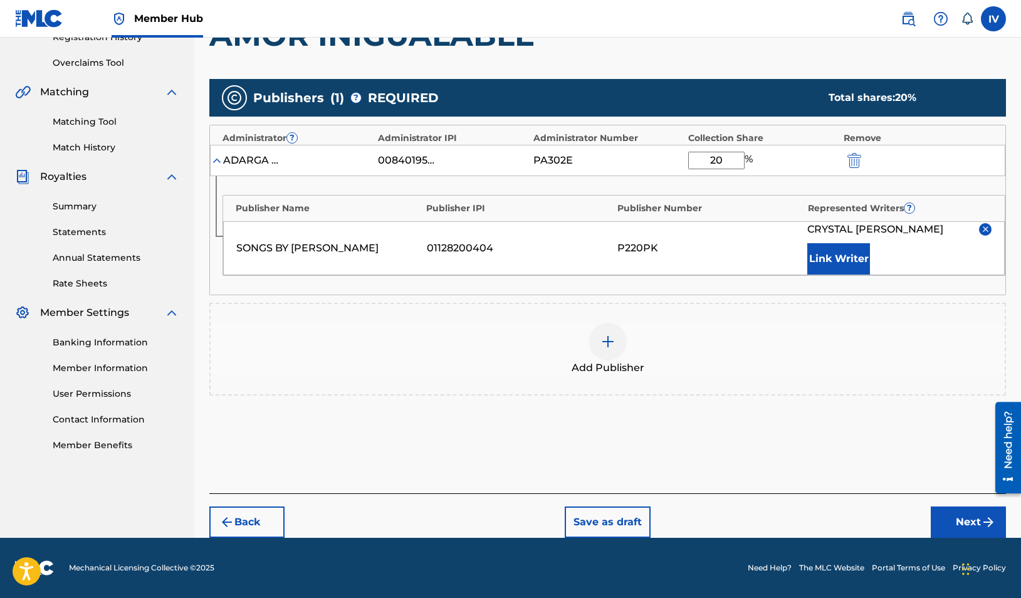
click at [946, 497] on div "Back Save as draft Next" at bounding box center [607, 515] width 797 height 45
click at [946, 515] on button "Next" at bounding box center [968, 522] width 75 height 31
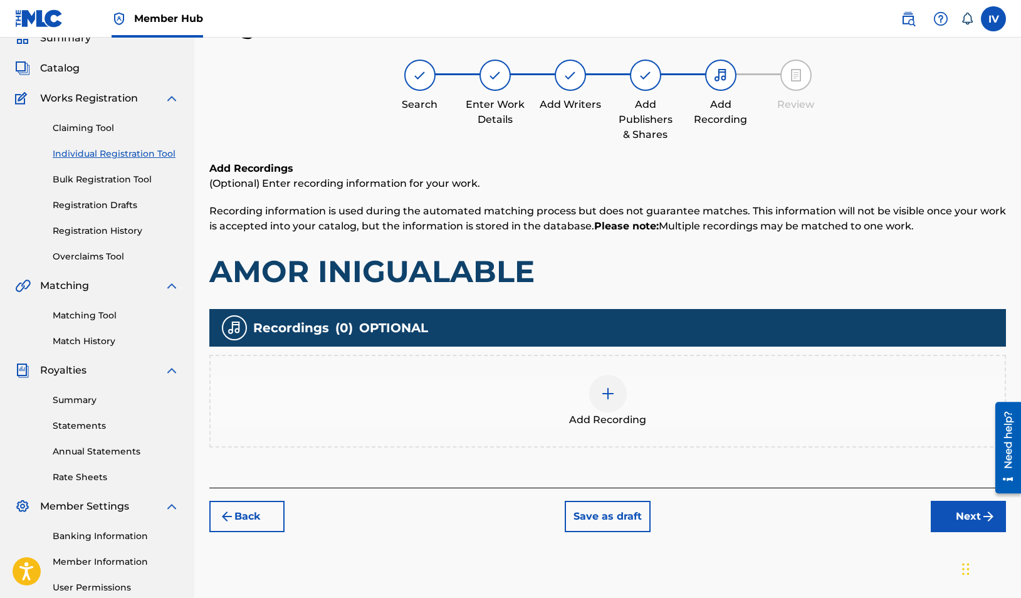
click at [635, 386] on div "Add Recording" at bounding box center [608, 401] width 794 height 53
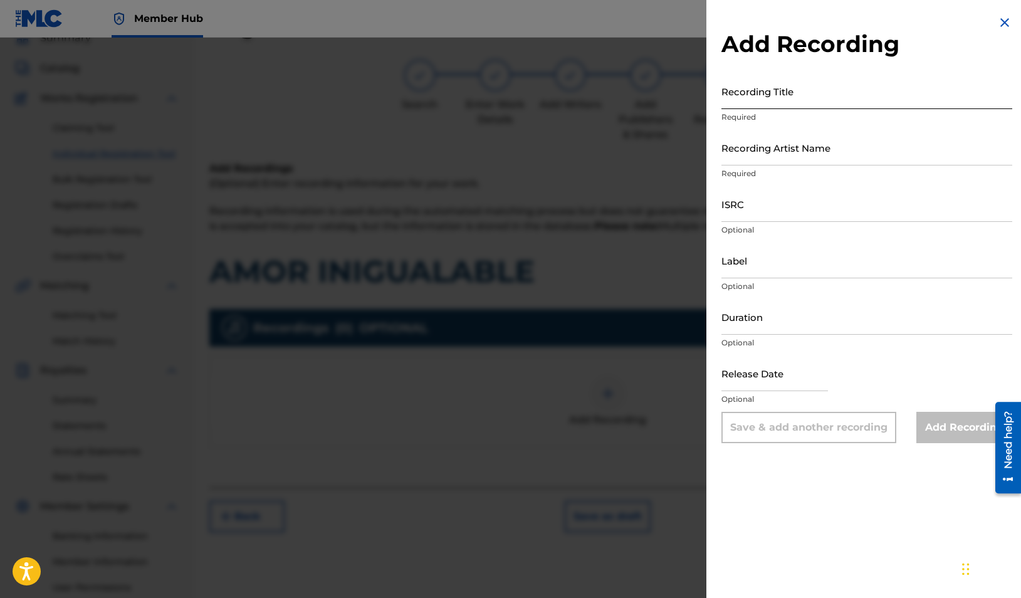
click at [757, 101] on input "Recording Title" at bounding box center [867, 91] width 291 height 36
paste input "AMOR INIGUALABLE [PERSON_NAME], CRYS FAMILIA FOREVER/ Here We Worship QZZ8A2535…"
click at [940, 100] on input "AMOR INIGUALABLE [PERSON_NAME], CRYS FAMILIA FOREVER/ Here We Worship QZZ8A2535…" at bounding box center [867, 91] width 291 height 36
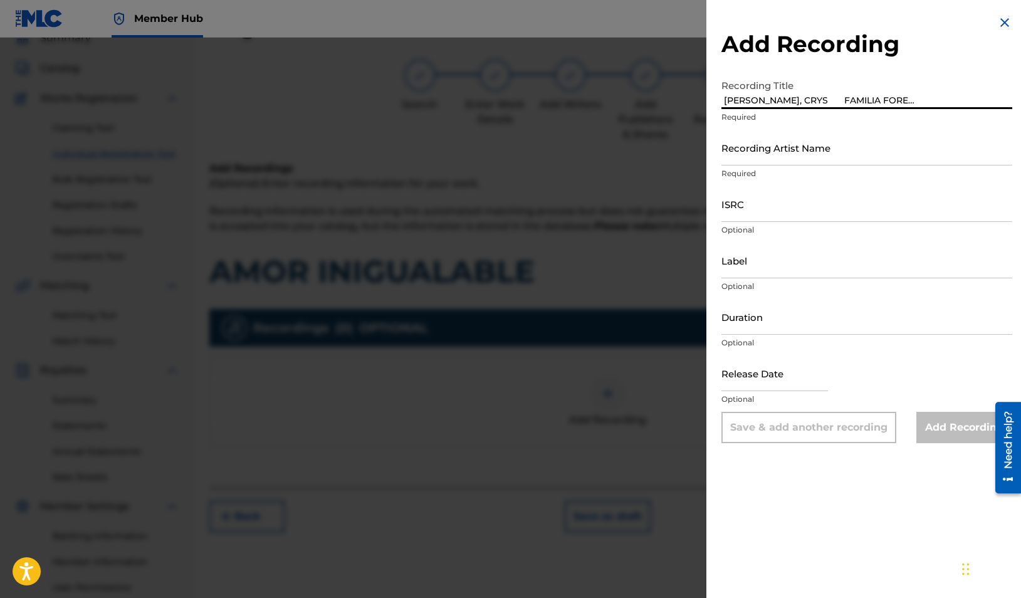
type input "AMOR INIGUALABLE [PERSON_NAME], CRYS FAMILIA FOREVER/ Here We Worship"
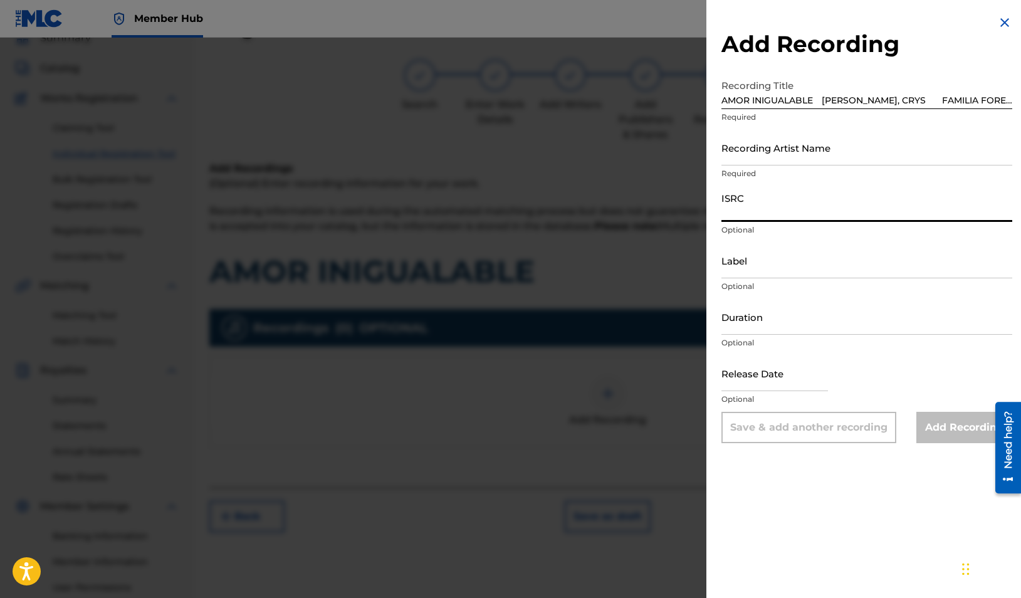
paste input "QZZ8A2535273"
type input "QZZ8A2535273"
click at [953, 98] on input "AMOR INIGUALABLE [PERSON_NAME], CRYS FAMILIA FOREVER/ Here We Worship" at bounding box center [867, 91] width 291 height 36
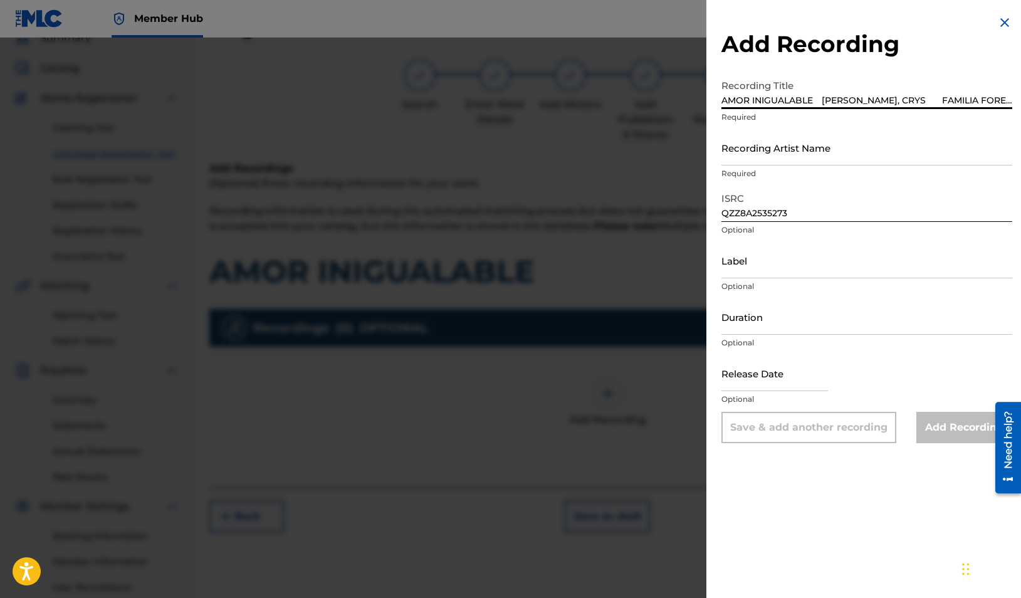
scroll to position [0, 107]
click at [841, 100] on input "AMOR INIGUALABLE [PERSON_NAME], CRYS FAMILIA FOREVER/ Here We Worship" at bounding box center [867, 91] width 291 height 36
type input "AMOR INIGUALABLE [PERSON_NAME], CRYS"
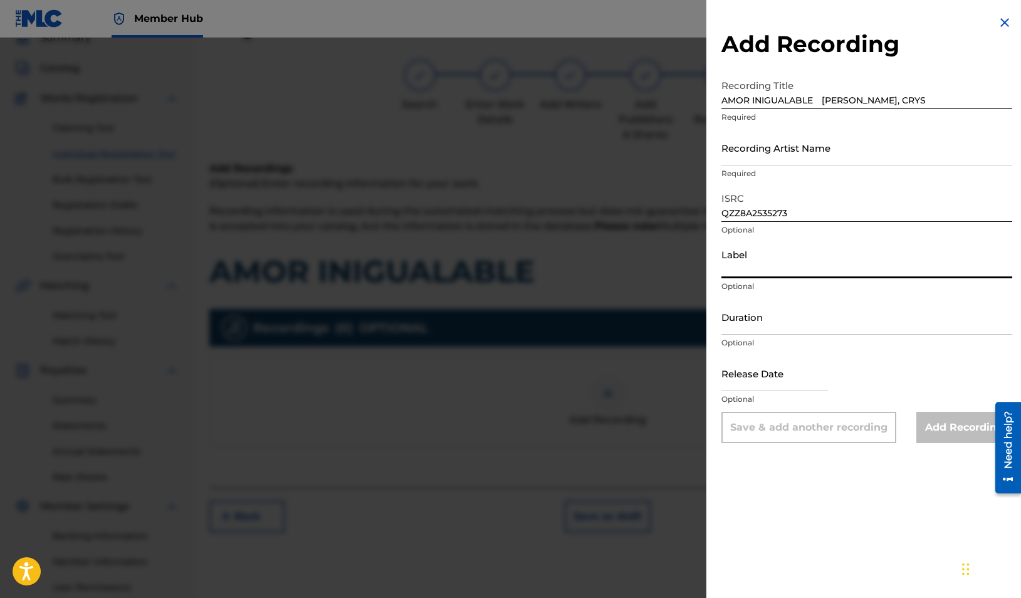
paste input "FAMILIA FOREVER/ Here We Worship"
type input "FAMILIA FOREVER/ Here We Worship"
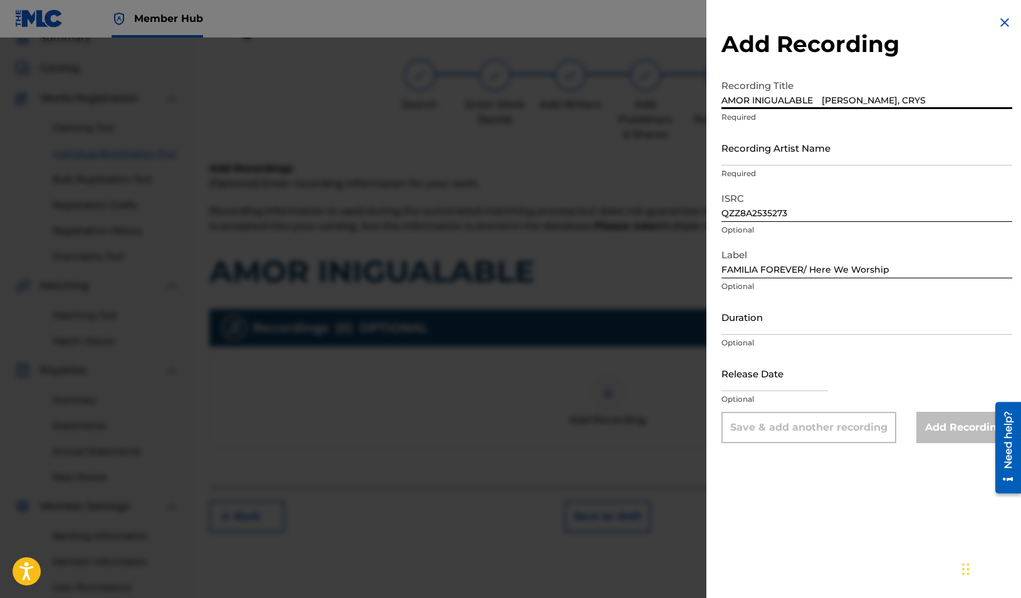
click at [935, 98] on input "AMOR INIGUALABLE [PERSON_NAME], CRYS" at bounding box center [867, 91] width 291 height 36
click at [816, 98] on input "AMOR INIGUALABLE [PERSON_NAME], CRYS" at bounding box center [867, 91] width 291 height 36
type input "AMOR INIGUALABLE"
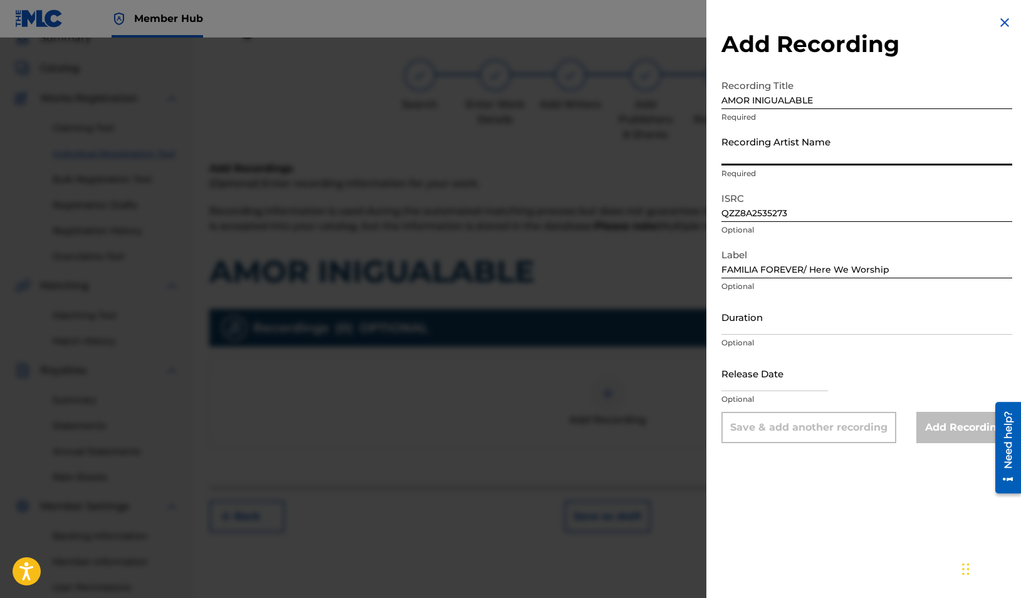
paste input "[PERSON_NAME], CRYS"
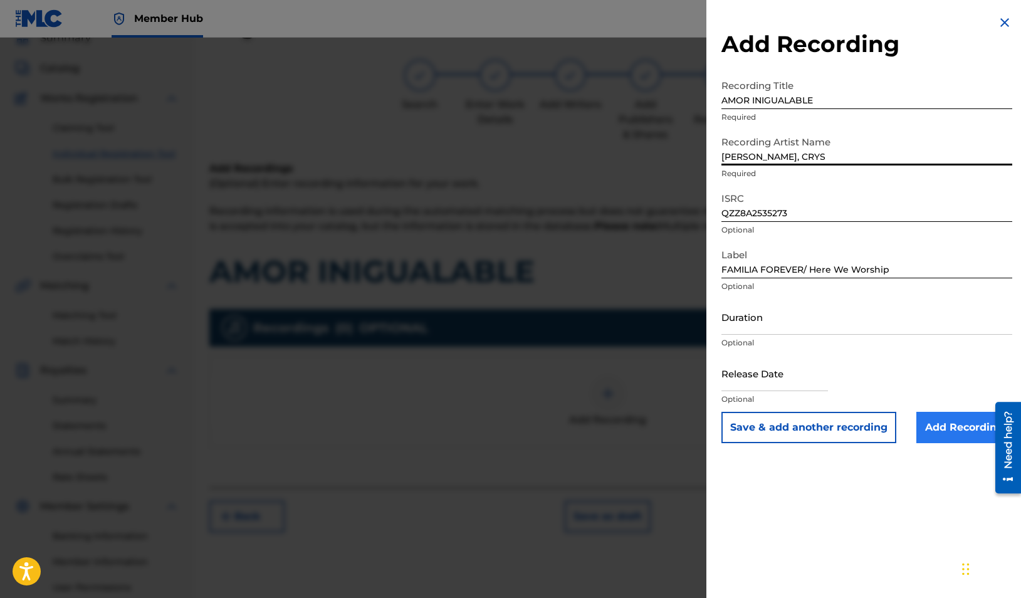
type input "[PERSON_NAME], CRYS"
click at [947, 421] on input "Add Recording" at bounding box center [964, 427] width 96 height 31
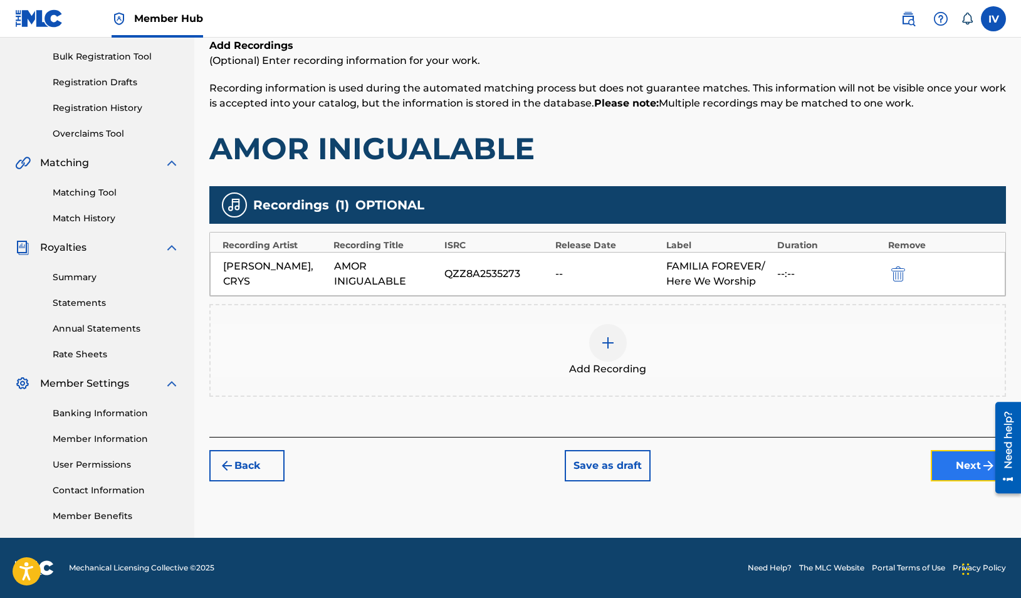
click at [957, 465] on button "Next" at bounding box center [968, 465] width 75 height 31
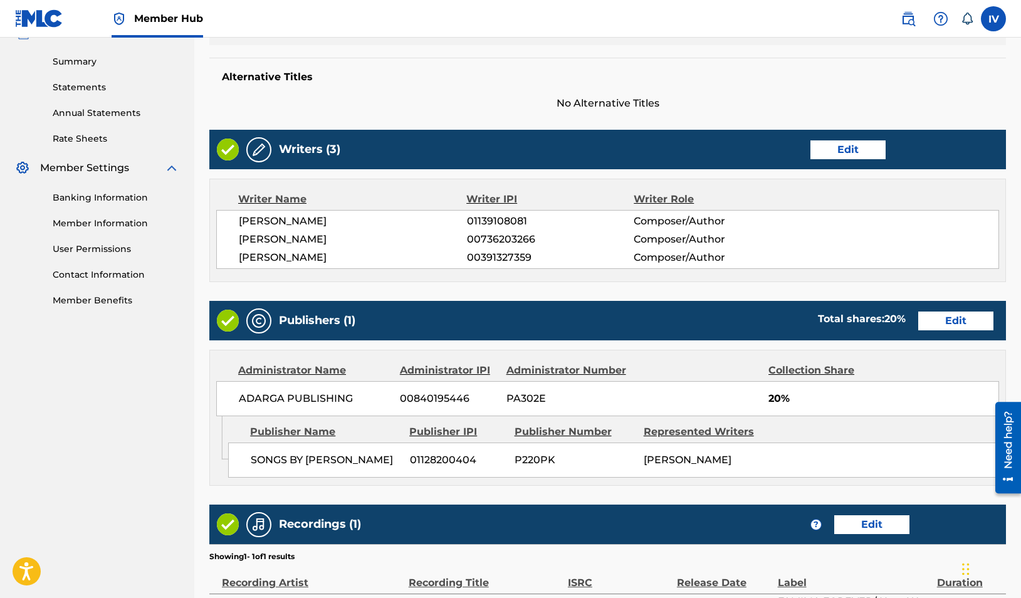
scroll to position [544, 0]
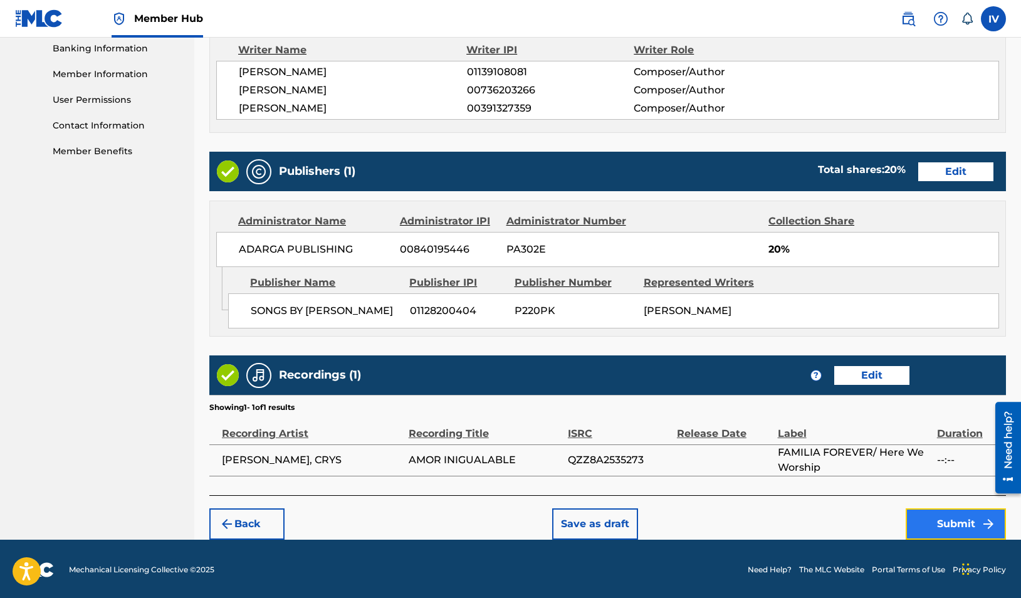
click at [941, 527] on button "Submit" at bounding box center [956, 523] width 100 height 31
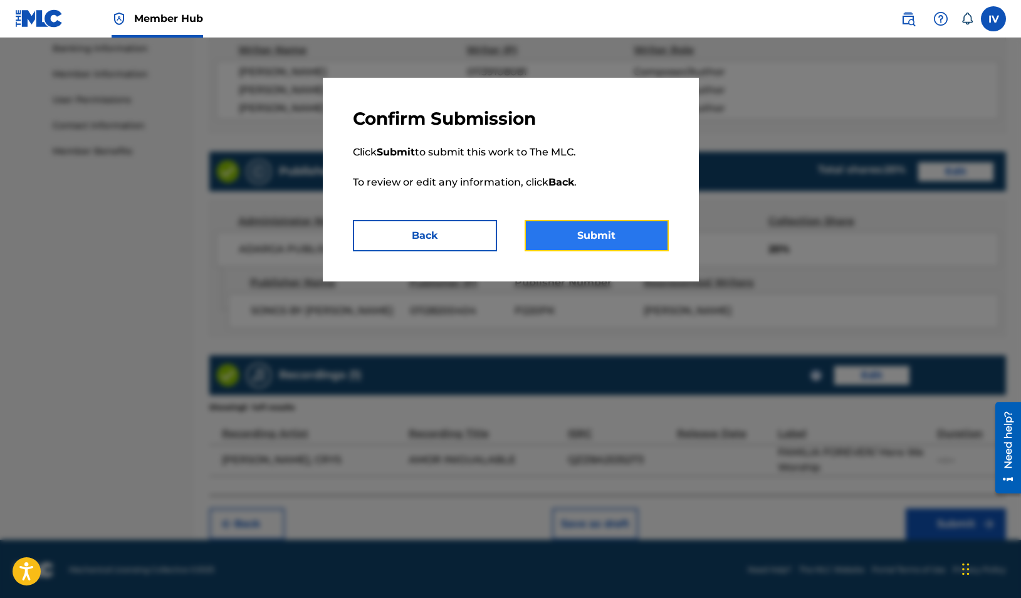
click at [642, 236] on button "Submit" at bounding box center [597, 235] width 144 height 31
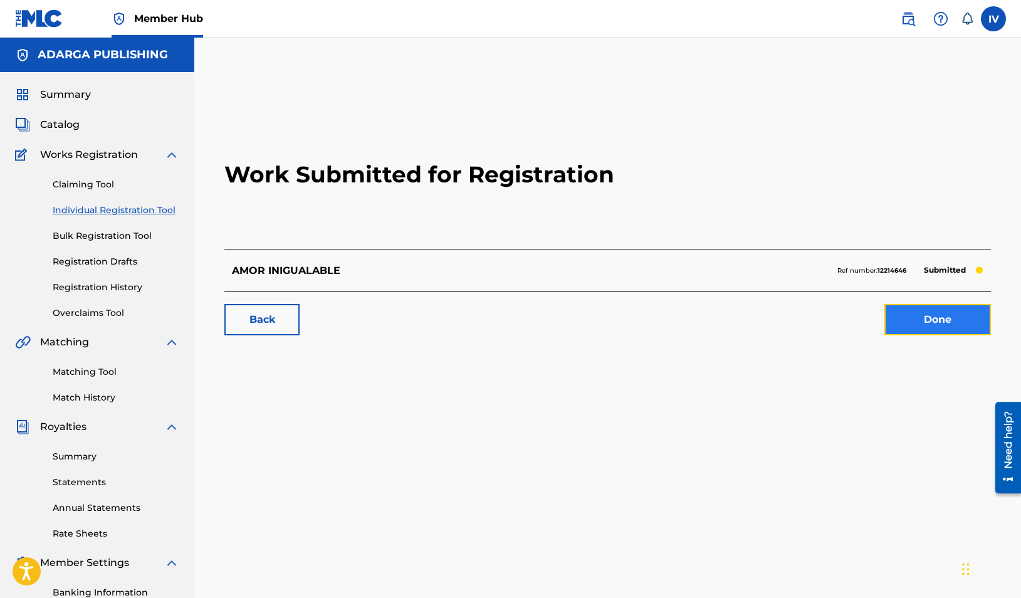
click at [933, 323] on link "Done" at bounding box center [937, 319] width 107 height 31
